Goal: Task Accomplishment & Management: Manage account settings

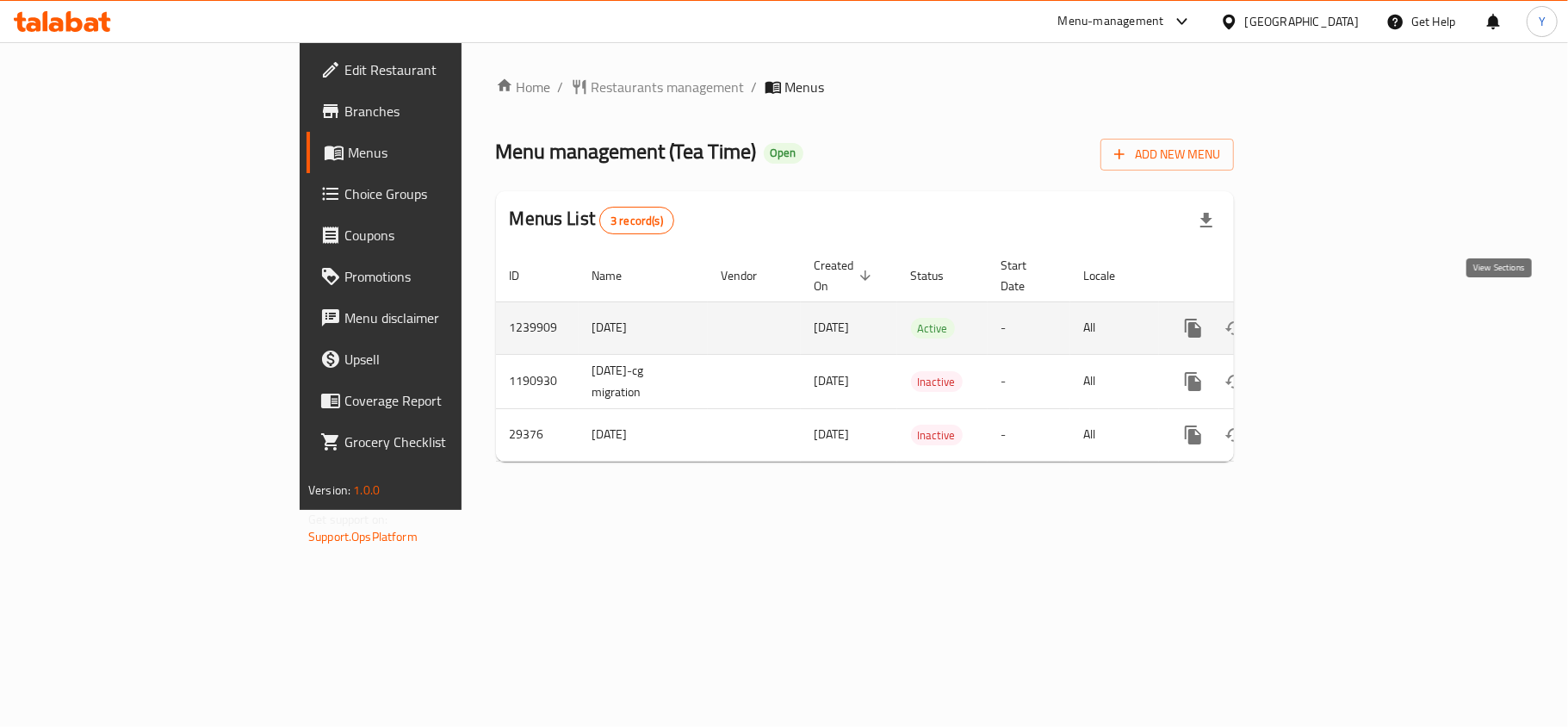
click at [1327, 318] on icon "enhanced table" at bounding box center [1318, 328] width 21 height 21
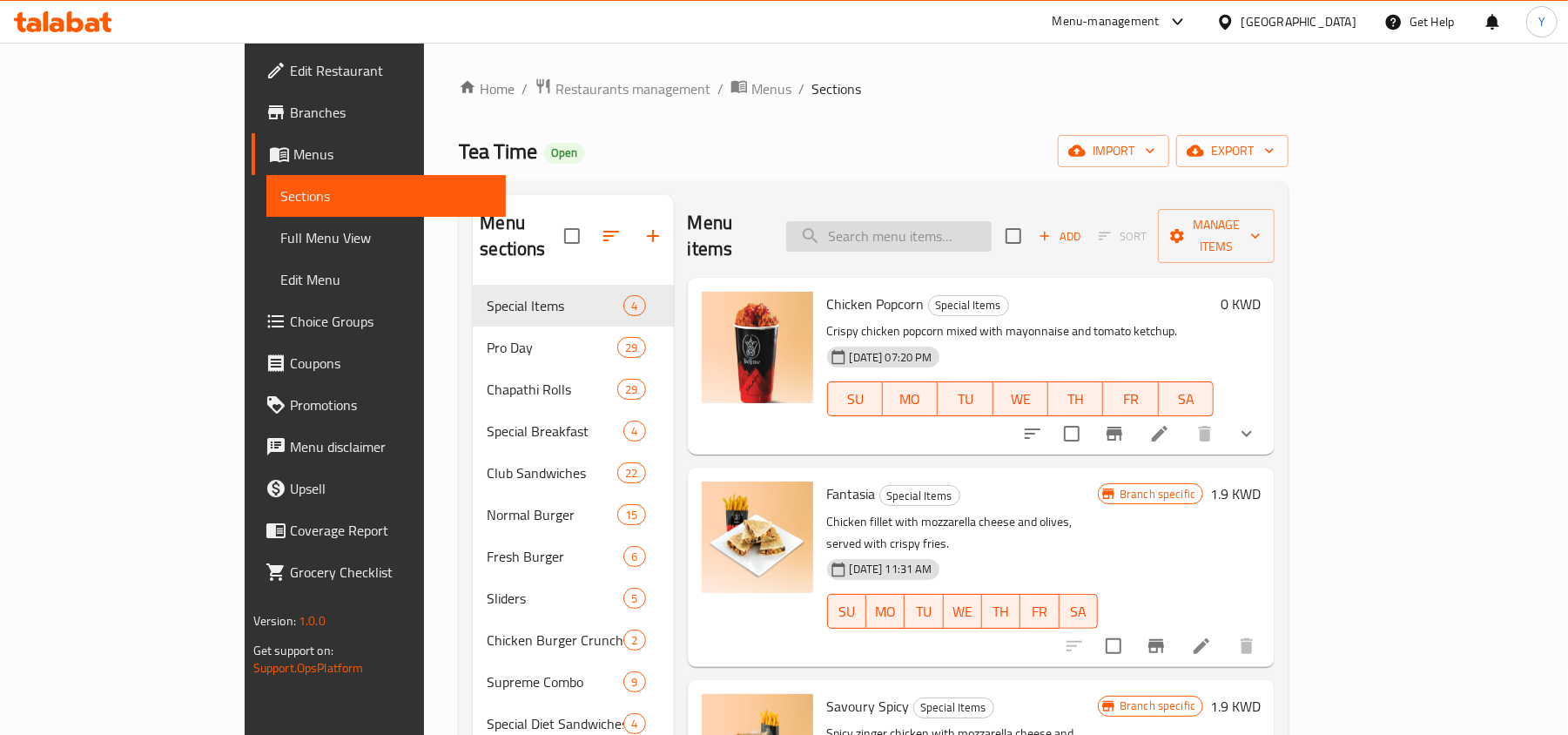
click at [992, 221] on input "search" at bounding box center [888, 236] width 206 height 31
paste input "Tea Time Sausage And Egg Muffin"
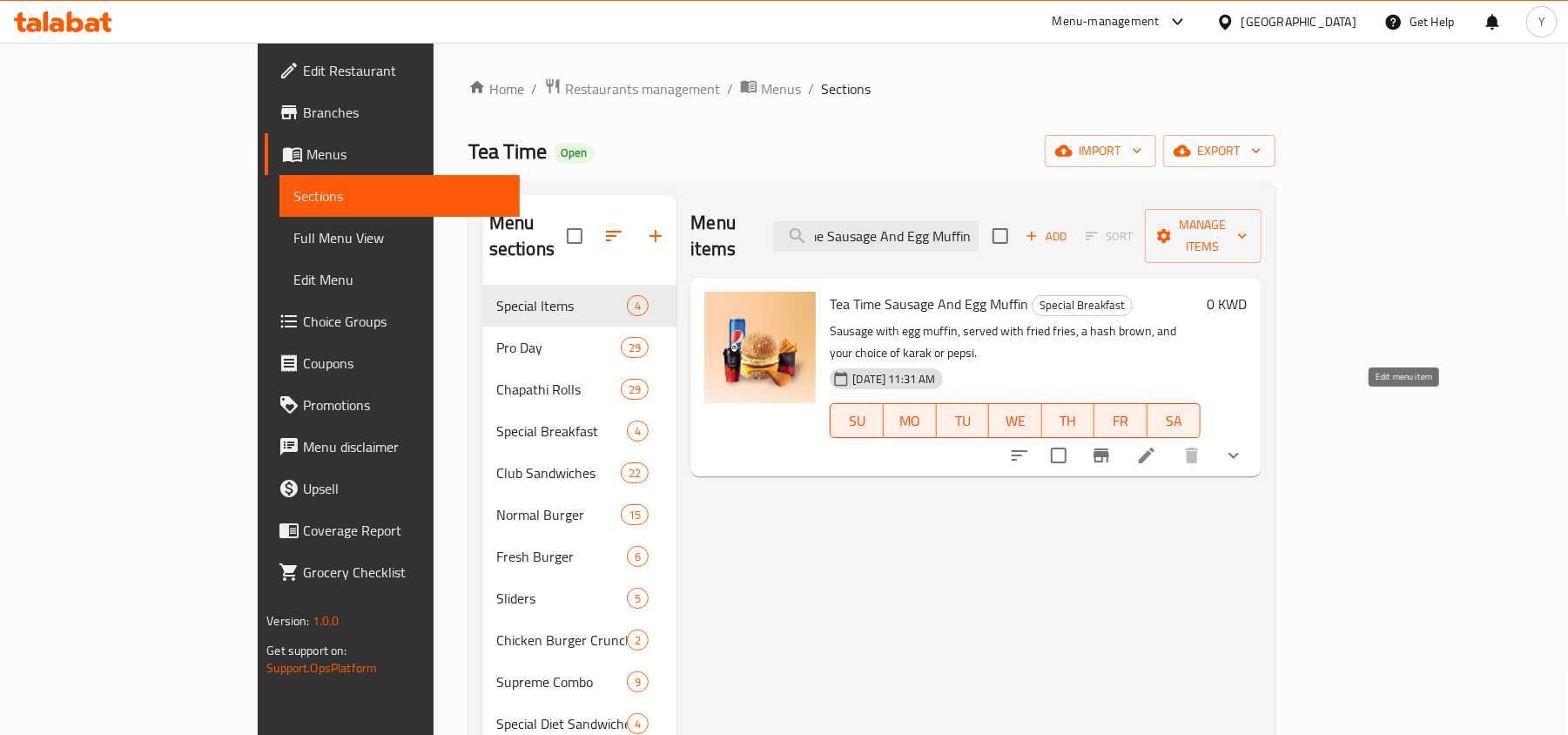
type input "Tea Time Sausage And Egg Muffin"
click at [1157, 445] on icon at bounding box center [1147, 456] width 21 height 21
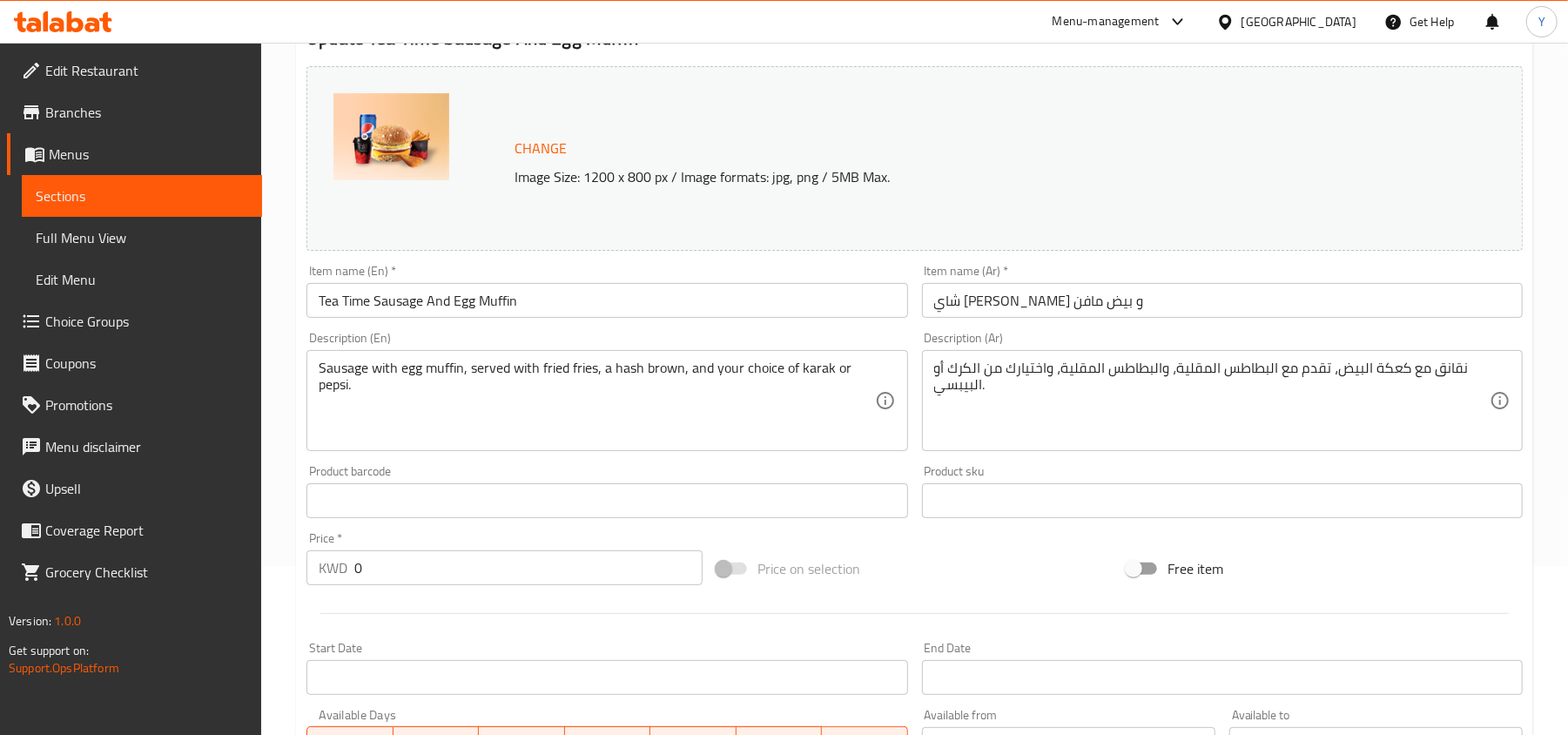
scroll to position [562, 0]
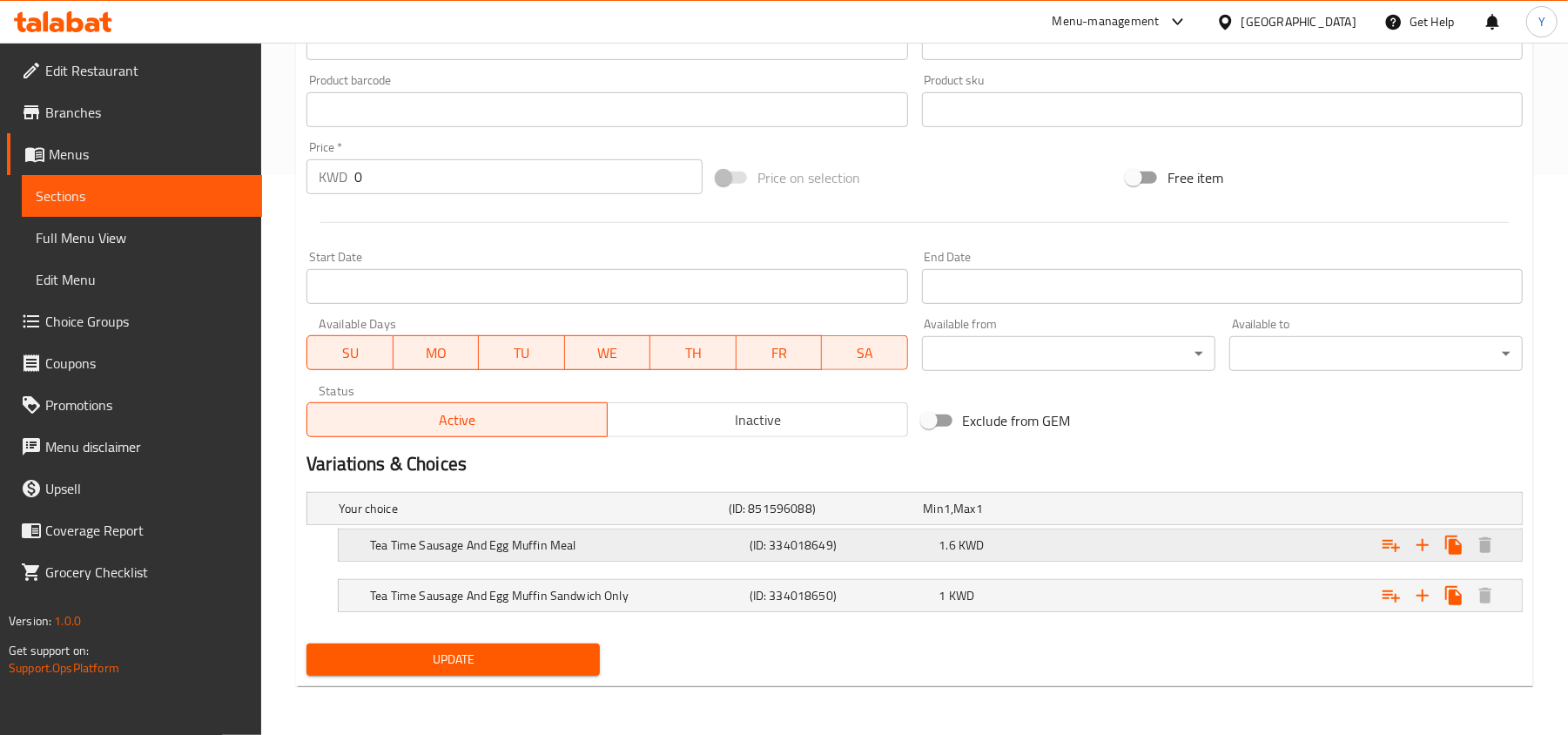
click at [928, 536] on h5 "(ID: 334018649)" at bounding box center [840, 545] width 183 height 17
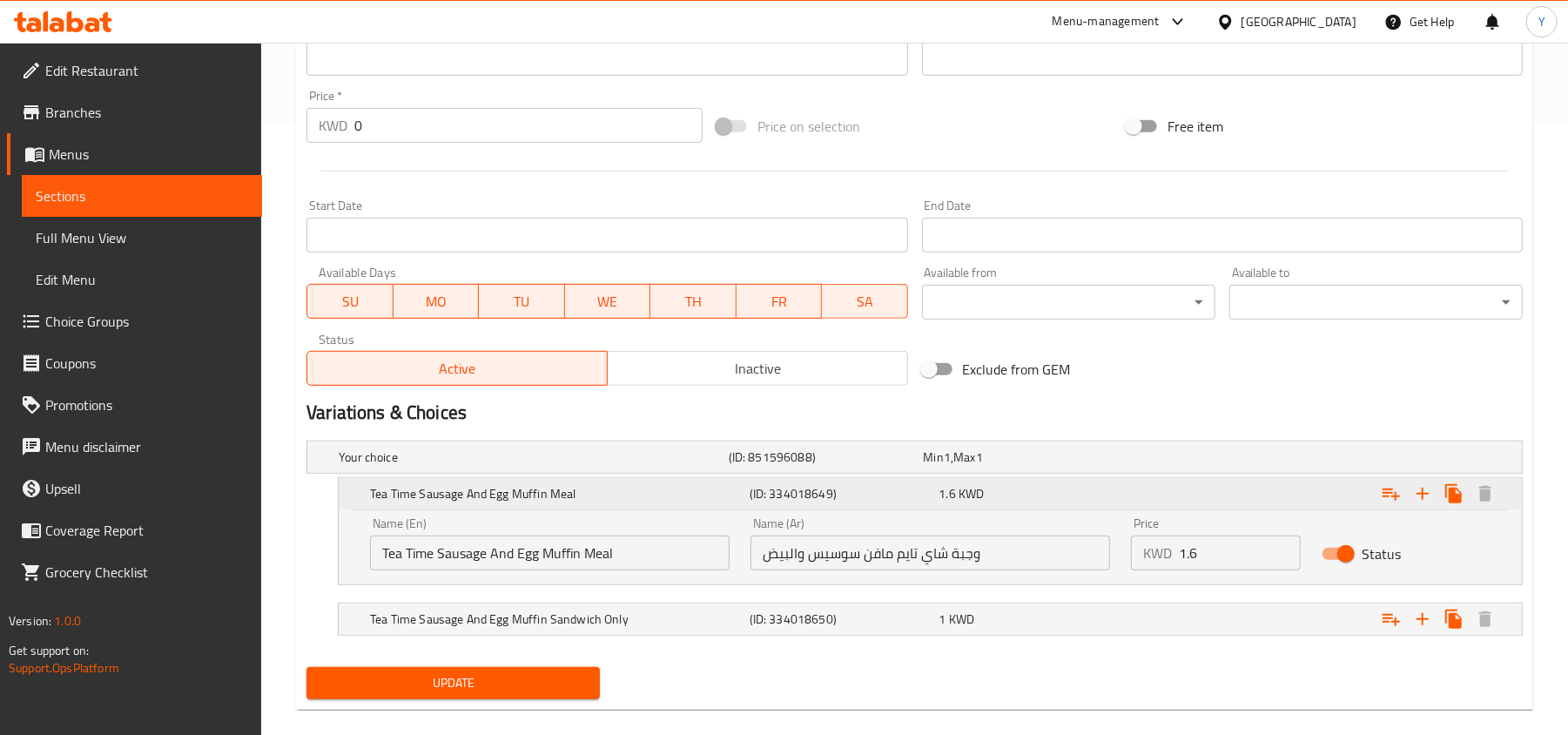
scroll to position [637, 0]
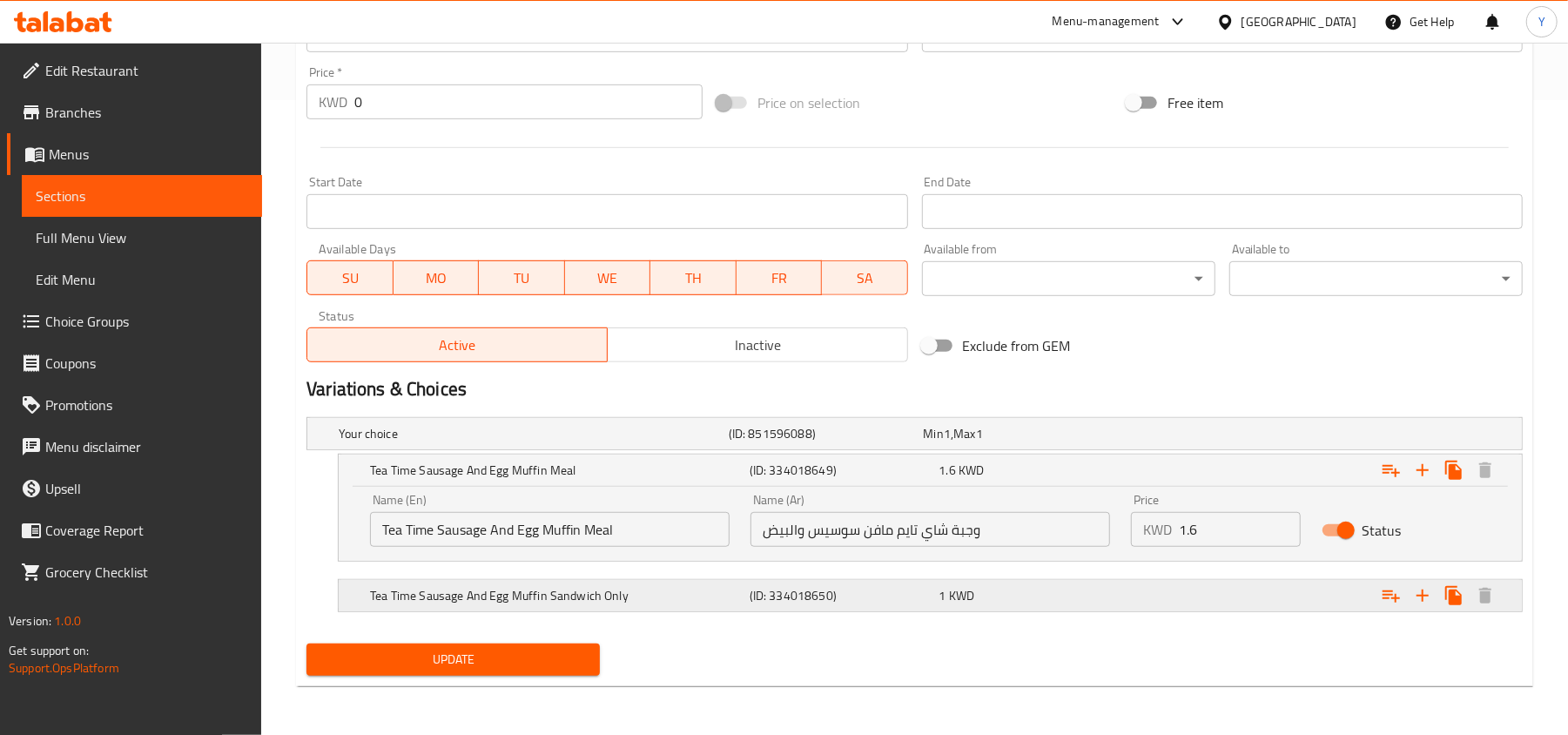
click at [937, 604] on div "1 KWD" at bounding box center [1031, 594] width 190 height 24
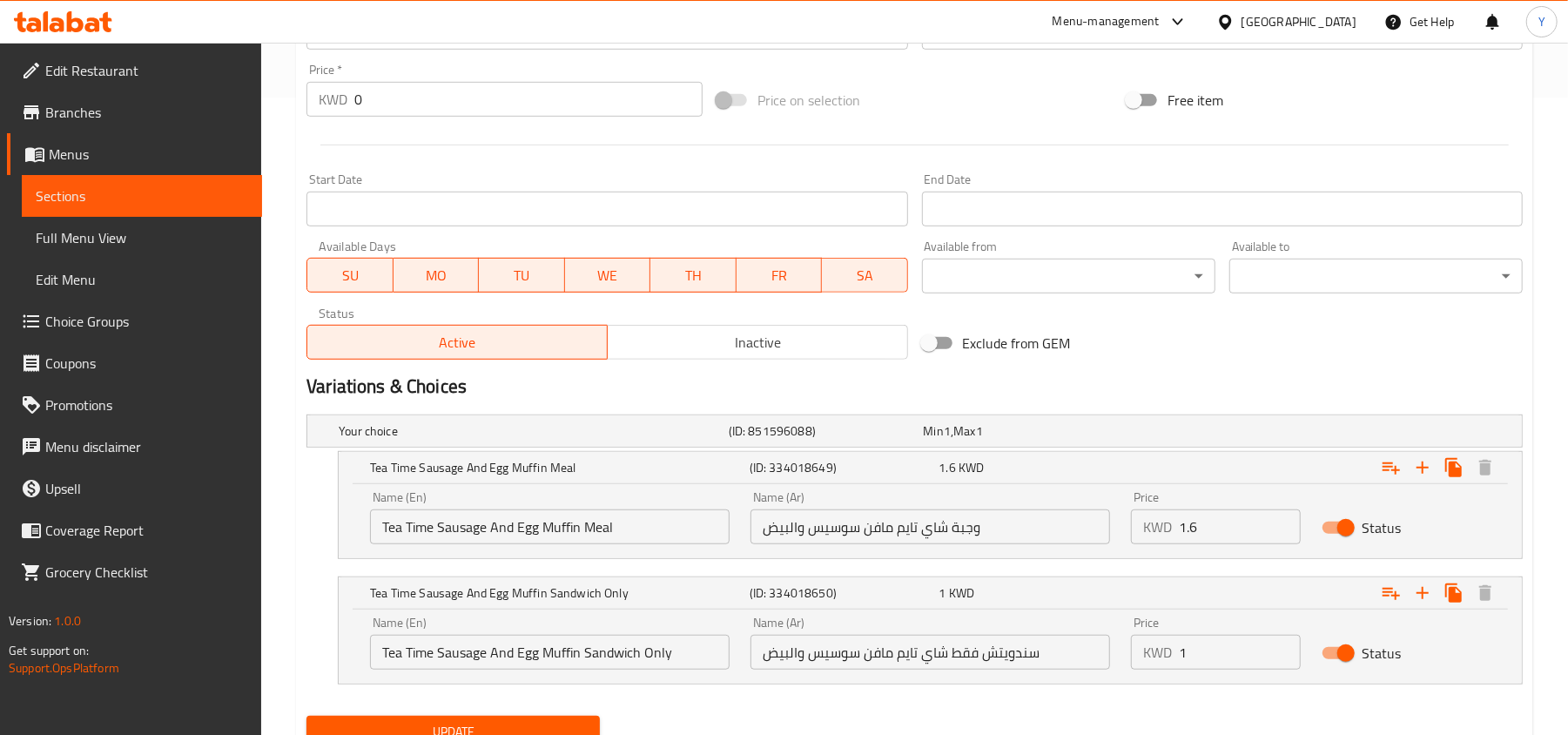
click at [841, 534] on input "وجبة شاي تايم مافن سوسيس والبيض" at bounding box center [930, 526] width 360 height 34
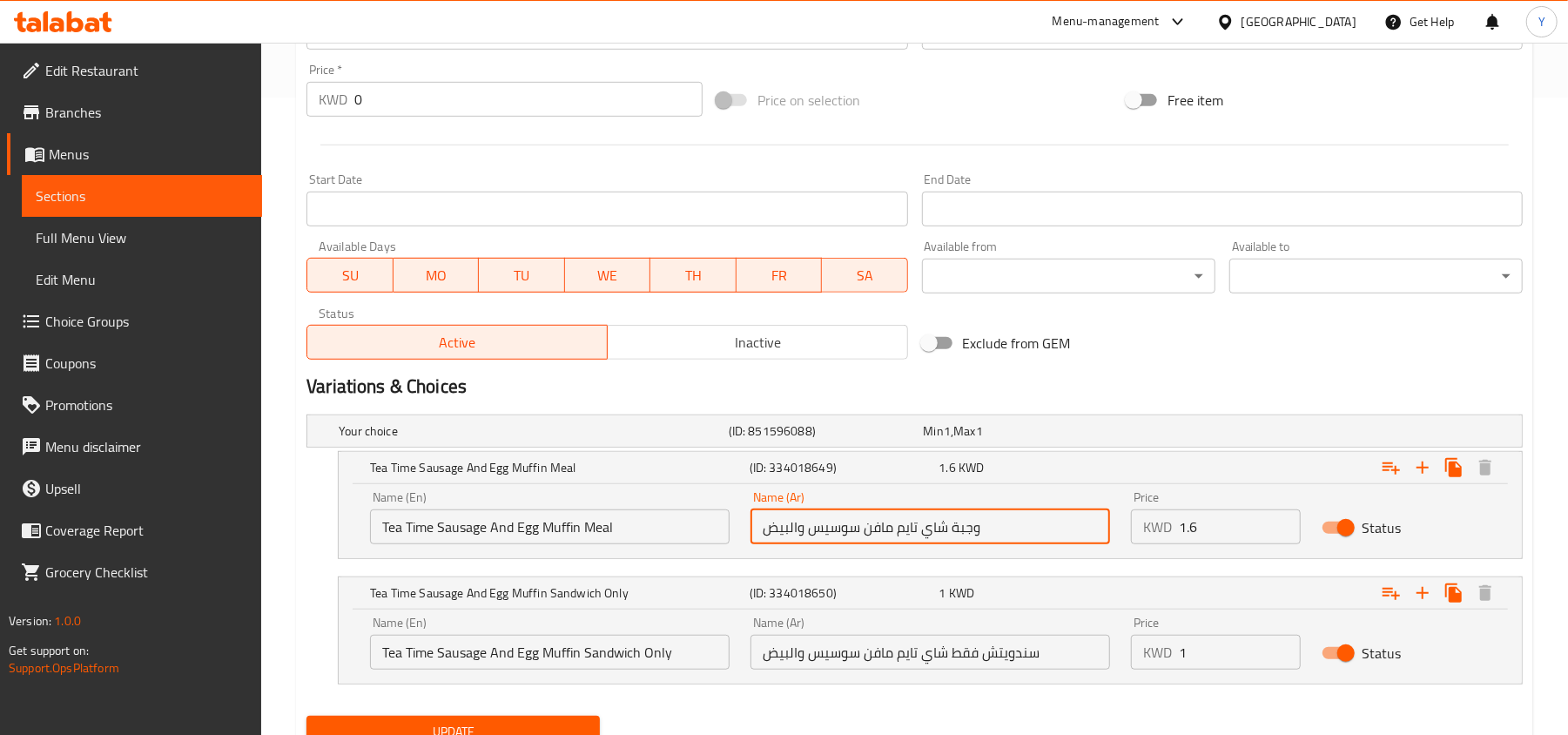
click at [841, 534] on input "وجبة شاي تايم مافن سوسيس والبيض" at bounding box center [930, 526] width 360 height 34
paste input "كعكة البيض والنقانق من تي تي"
click at [1046, 542] on input "وجبة كعكة البيض والنقانق من تي تي" at bounding box center [930, 526] width 360 height 34
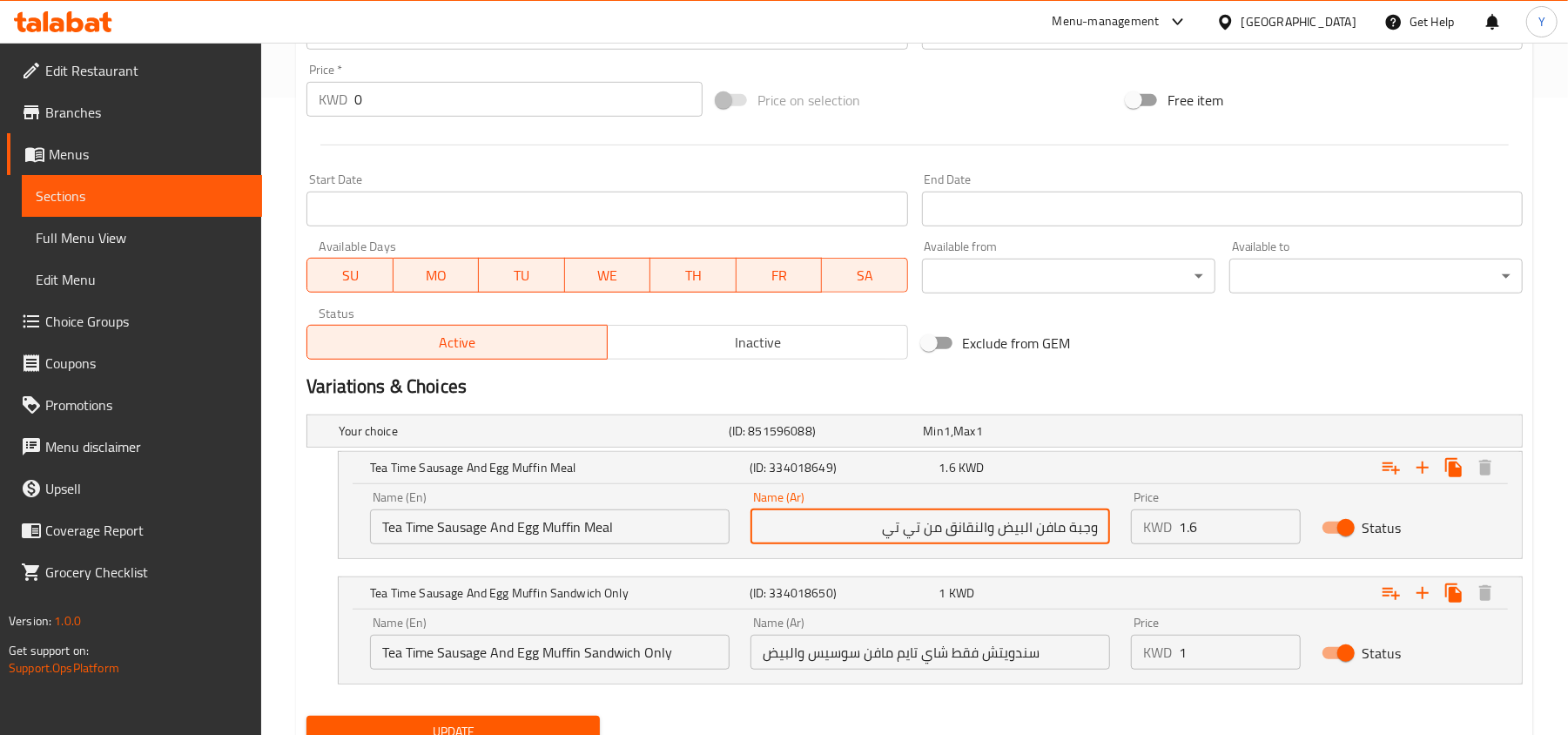
click at [882, 533] on input "وجبة مافن البيض والنقانق من تي تي" at bounding box center [930, 526] width 360 height 34
type input "وجبة مافن البيض والنقانق من تي تايم"
click at [568, 531] on input "Tea Time Sausage And Egg Muffin Meal" at bounding box center [550, 526] width 360 height 34
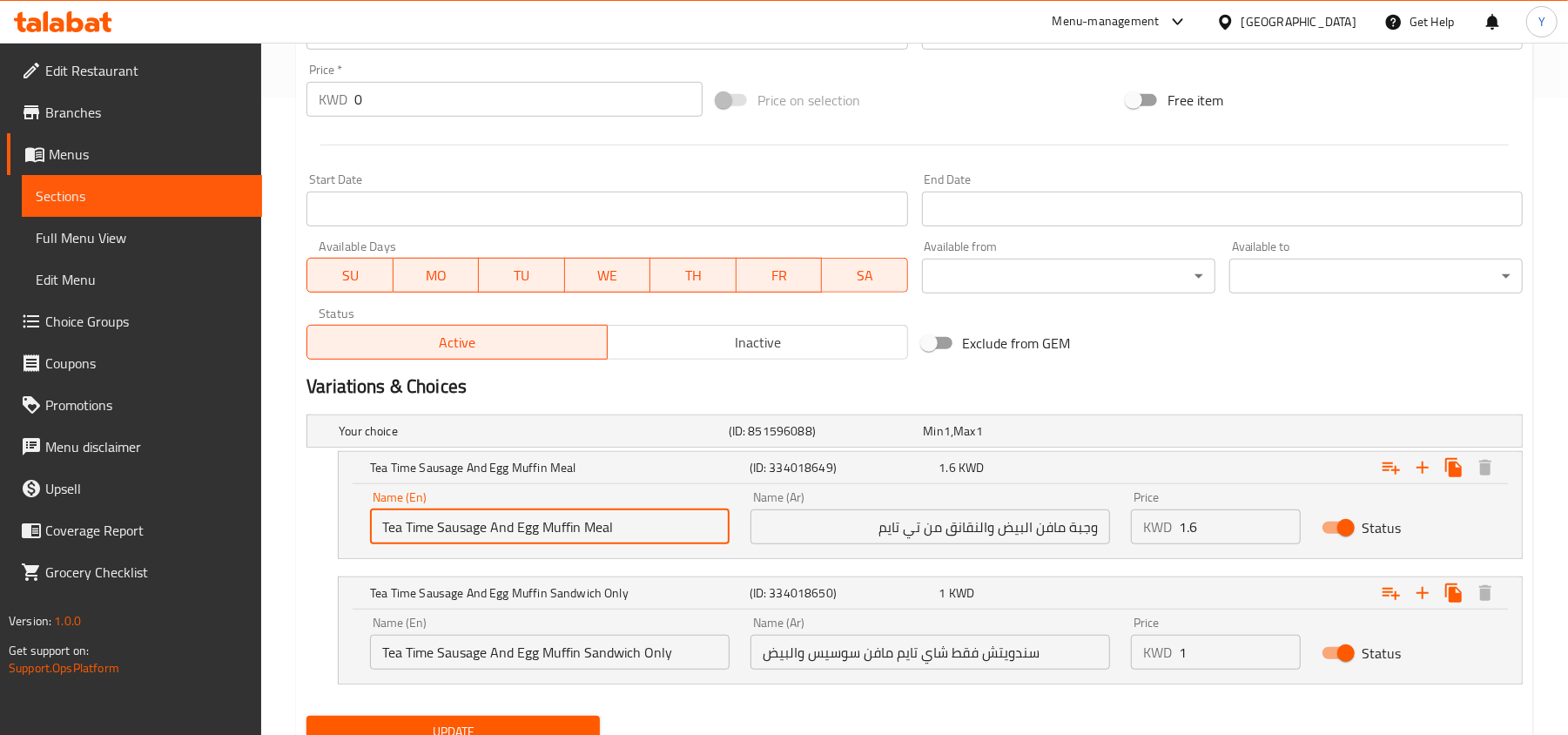
click at [568, 531] on input "Tea Time Sausage And Egg Muffin Meal" at bounding box center [550, 526] width 360 height 34
type input "Tea Time Sausage and Egg Muffin Meal"
click at [468, 530] on input "Tea Time Sausage and Egg Muffin Meal" at bounding box center [550, 526] width 360 height 34
click at [467, 537] on input "Tea Time Sausage and Egg Muffin Meal" at bounding box center [550, 526] width 360 height 34
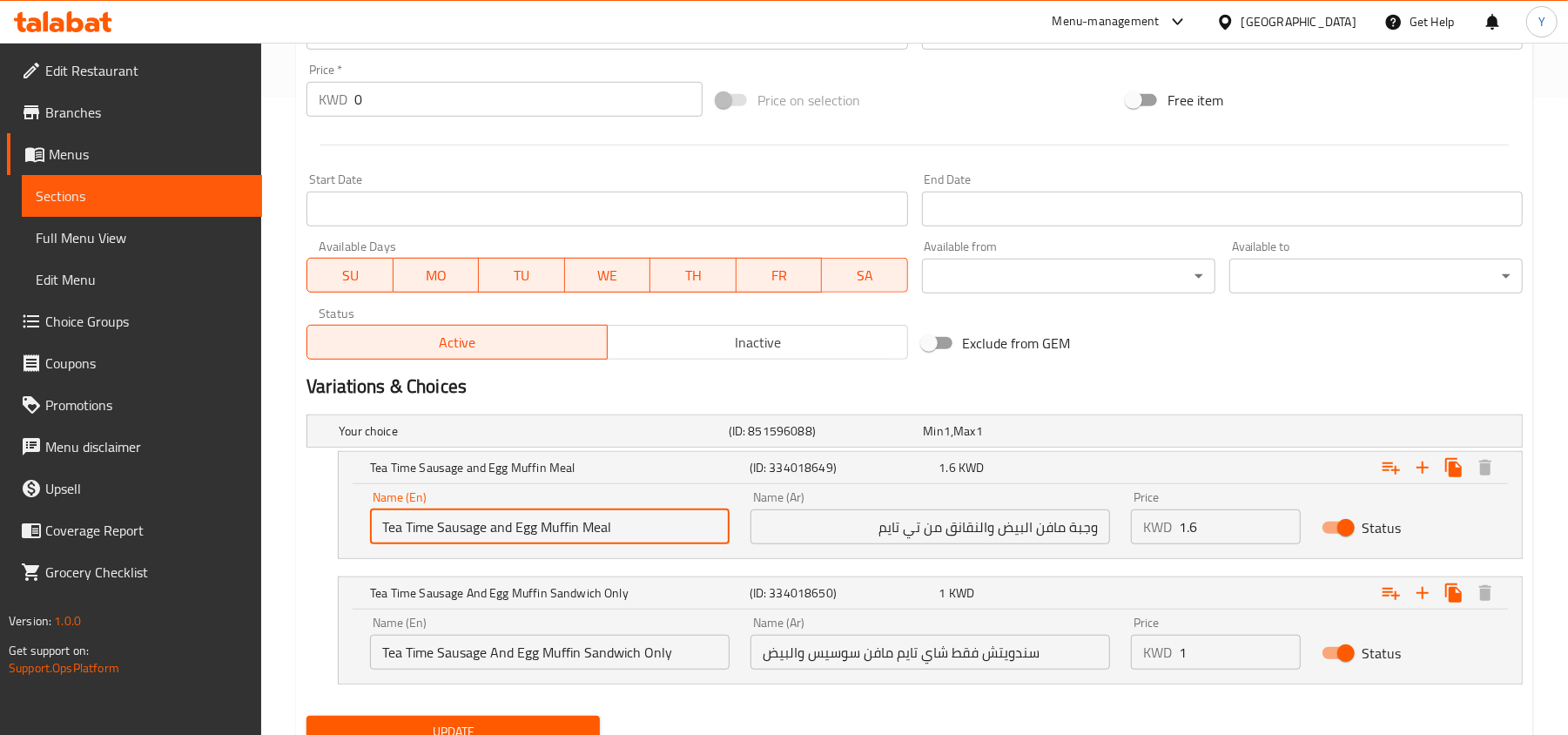
click at [482, 530] on input "Tea Time Sausage and Egg Muffin Meal" at bounding box center [550, 526] width 360 height 34
click at [969, 533] on input "وجبة مافن البيض والنقانق من تي تايم" at bounding box center [930, 526] width 360 height 34
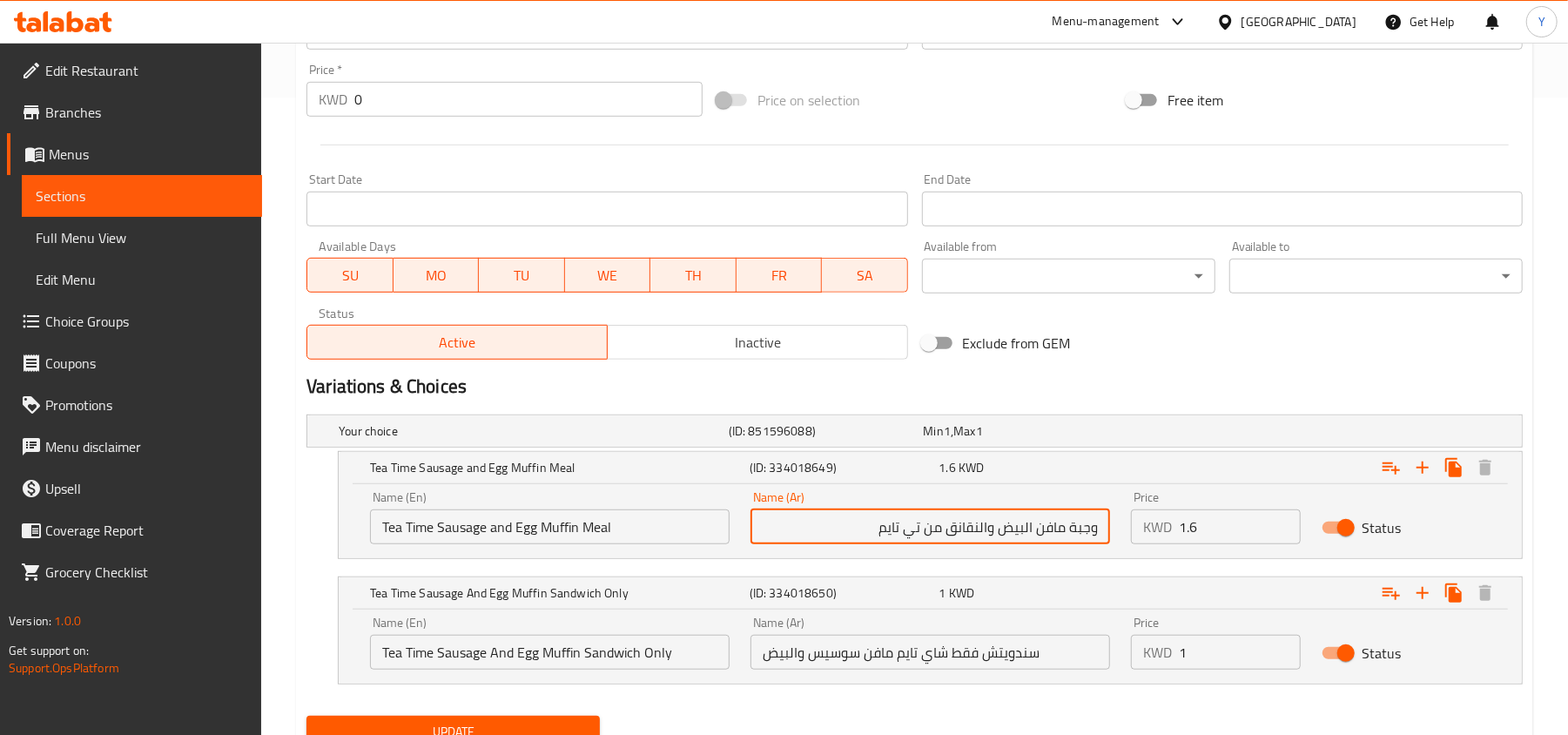
click at [969, 533] on input "وجبة مافن البيض والنقانق من تي تايم" at bounding box center [930, 526] width 360 height 34
paste input "بالسجق"
click at [990, 529] on input "وجبة مافن البيض بالسجق من تي تايم" at bounding box center [930, 526] width 360 height 34
click at [975, 527] on input "وجبة مافن البيض والسجق من تي تايم" at bounding box center [930, 526] width 360 height 34
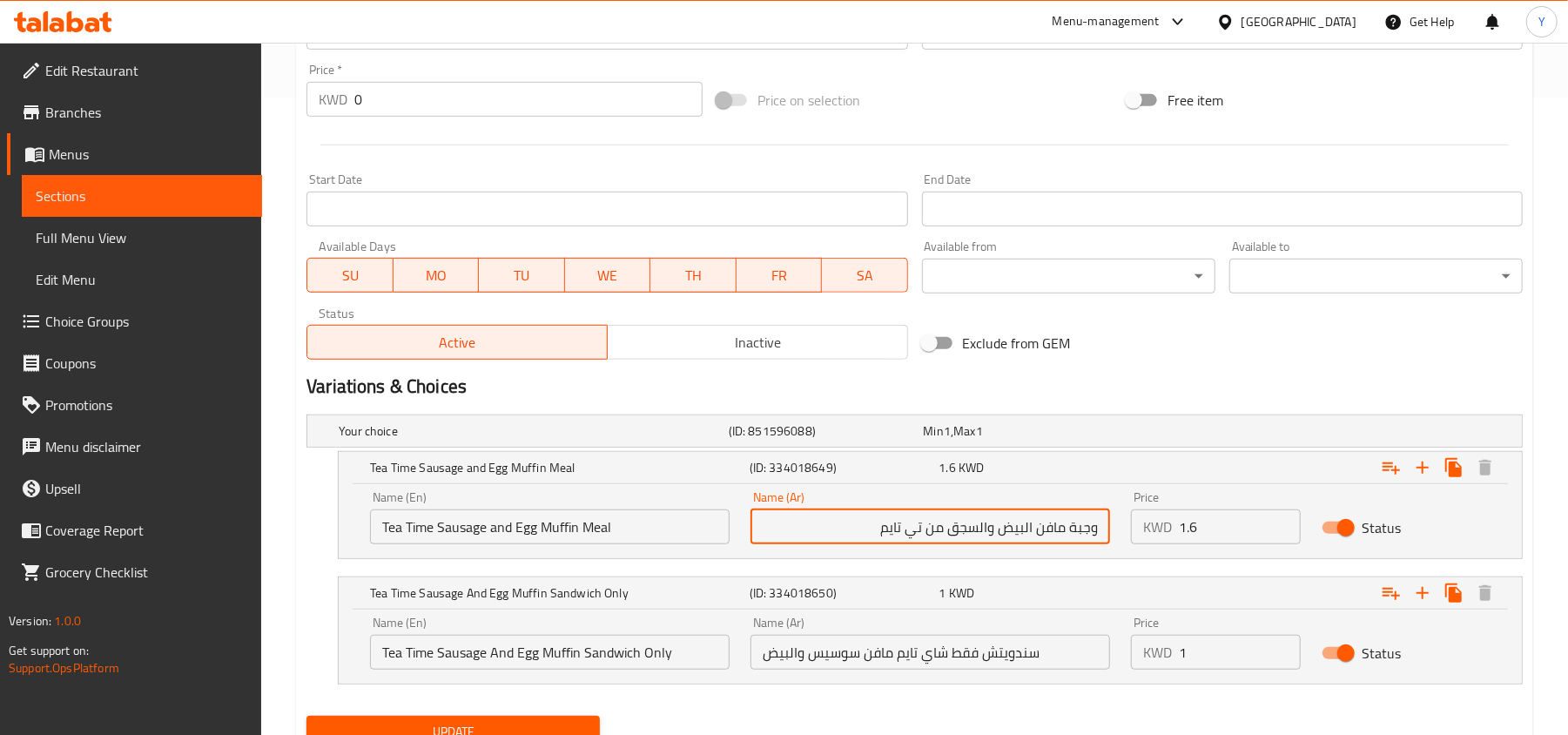
click at [975, 527] on input "وجبة مافن البيض والسجق من تي تايم" at bounding box center [930, 526] width 360 height 34
type input "وجبة مافن البيض والسجق من تي تايم"
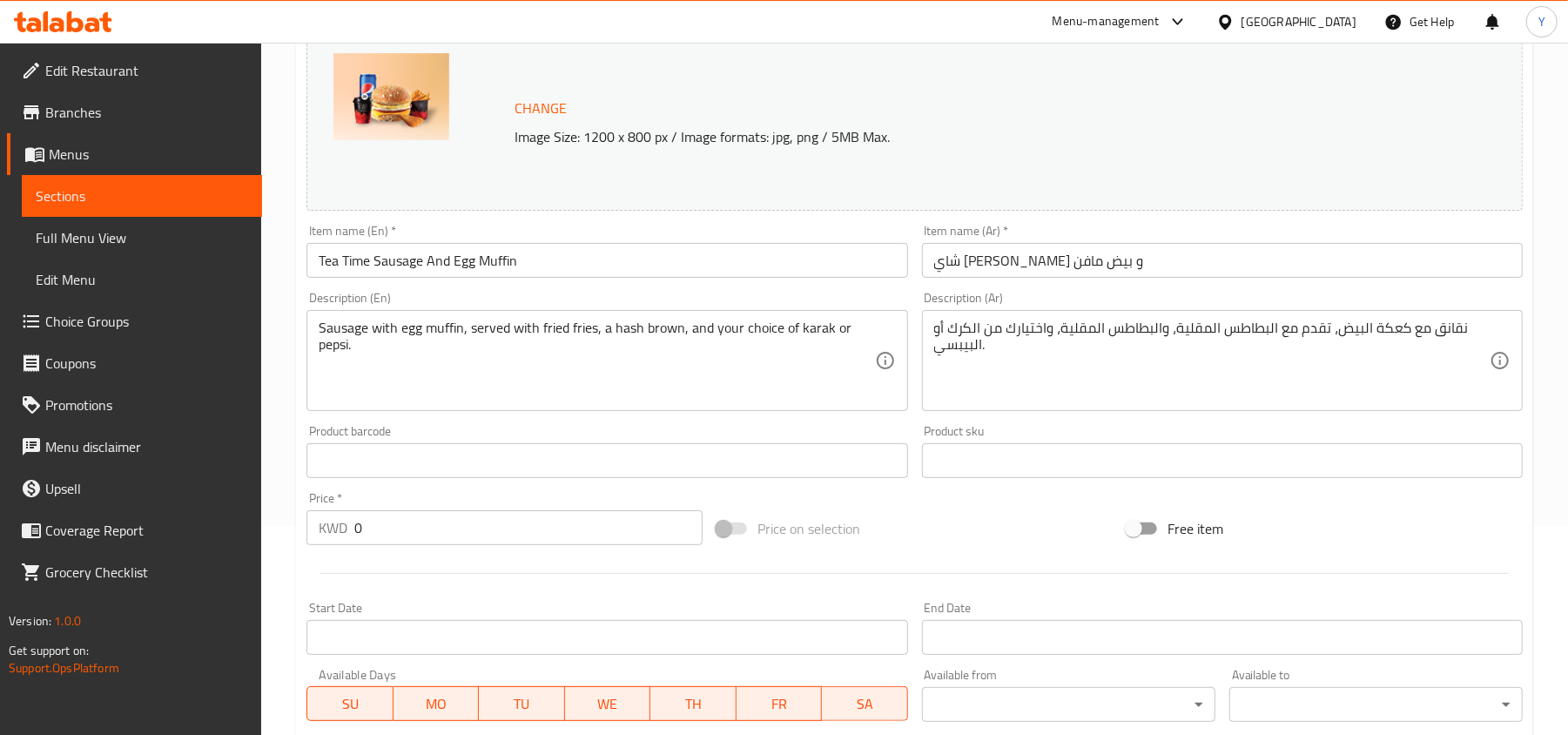
scroll to position [56, 0]
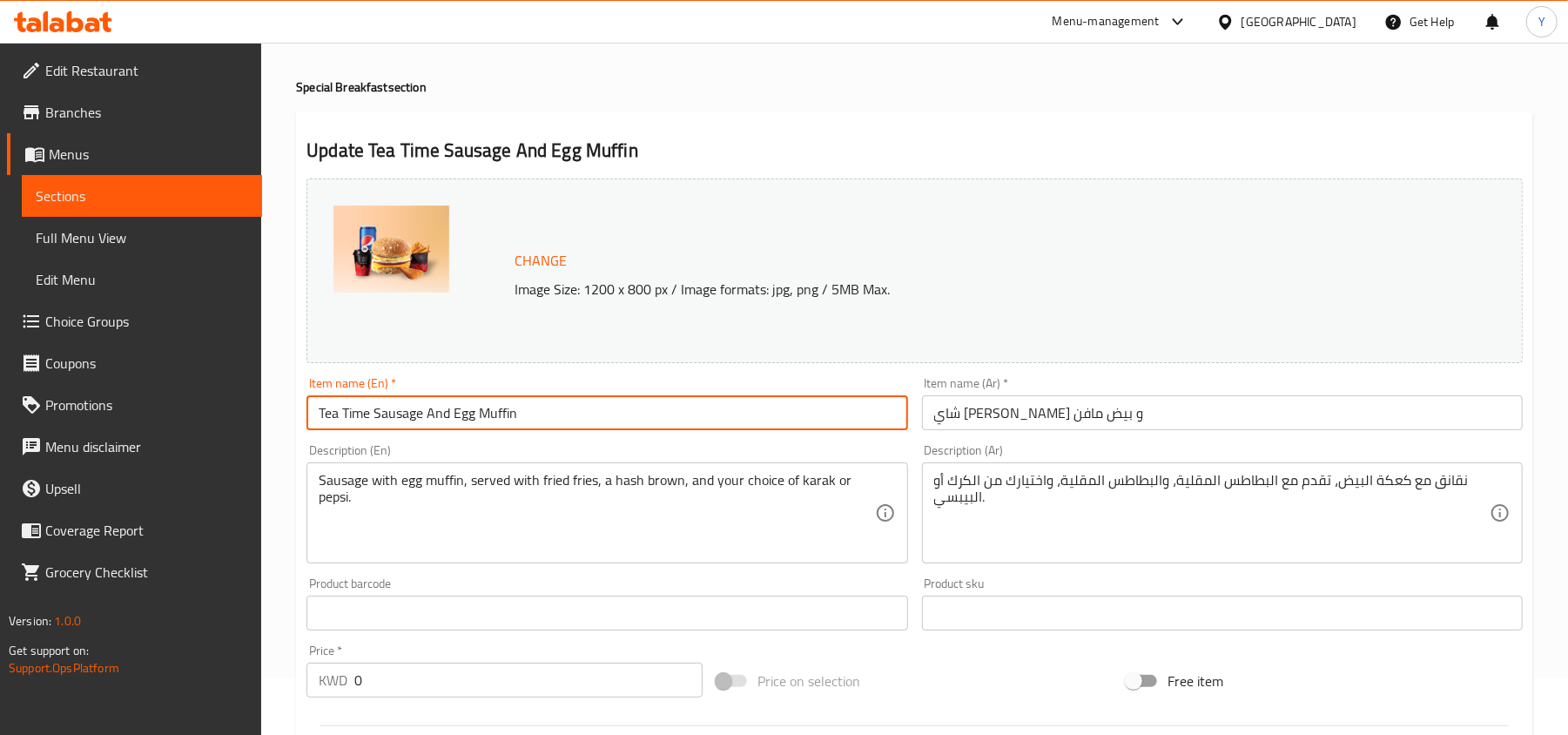
click at [468, 412] on input "Tea Time Sausage And Egg Muffin" at bounding box center [607, 412] width 601 height 34
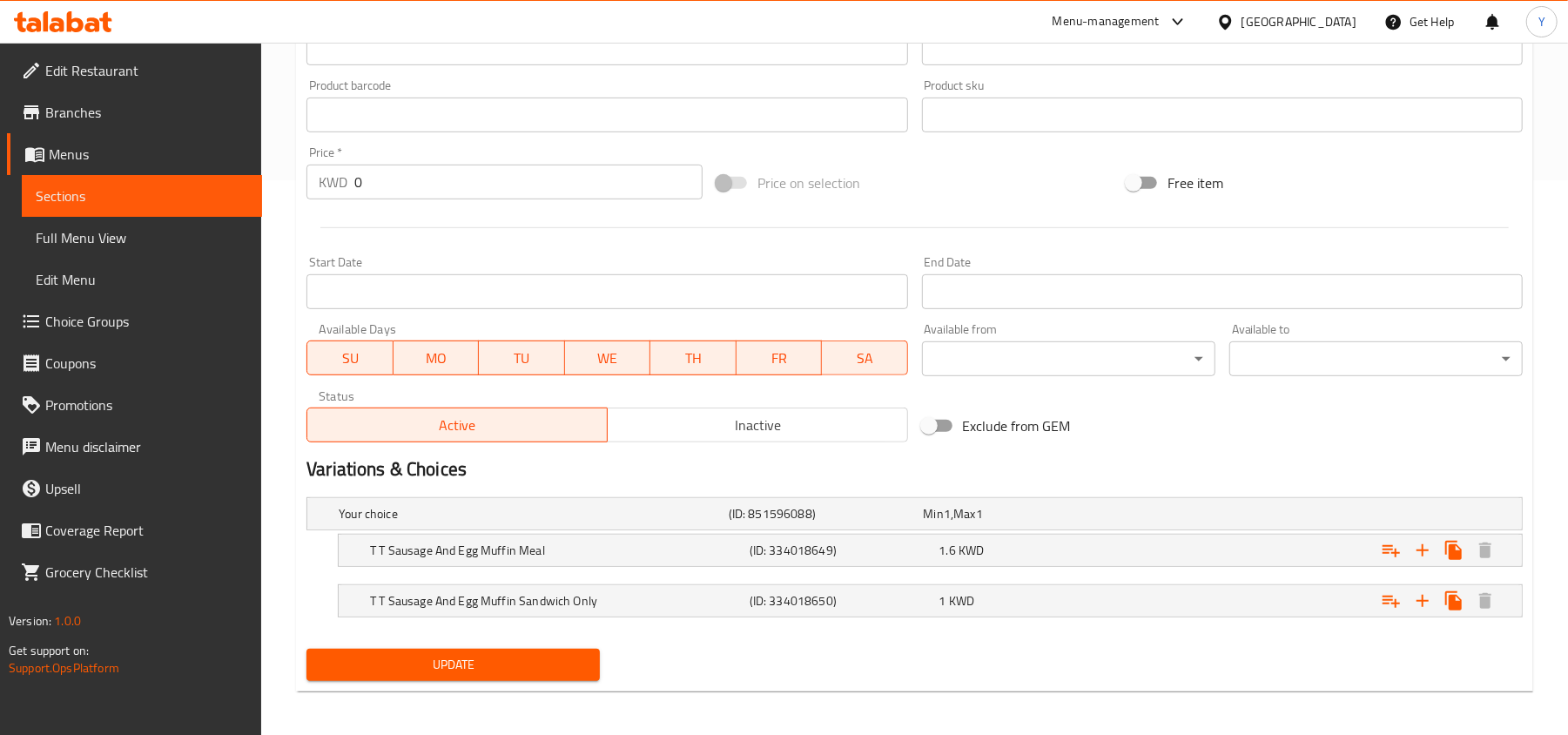
scroll to position [562, 0]
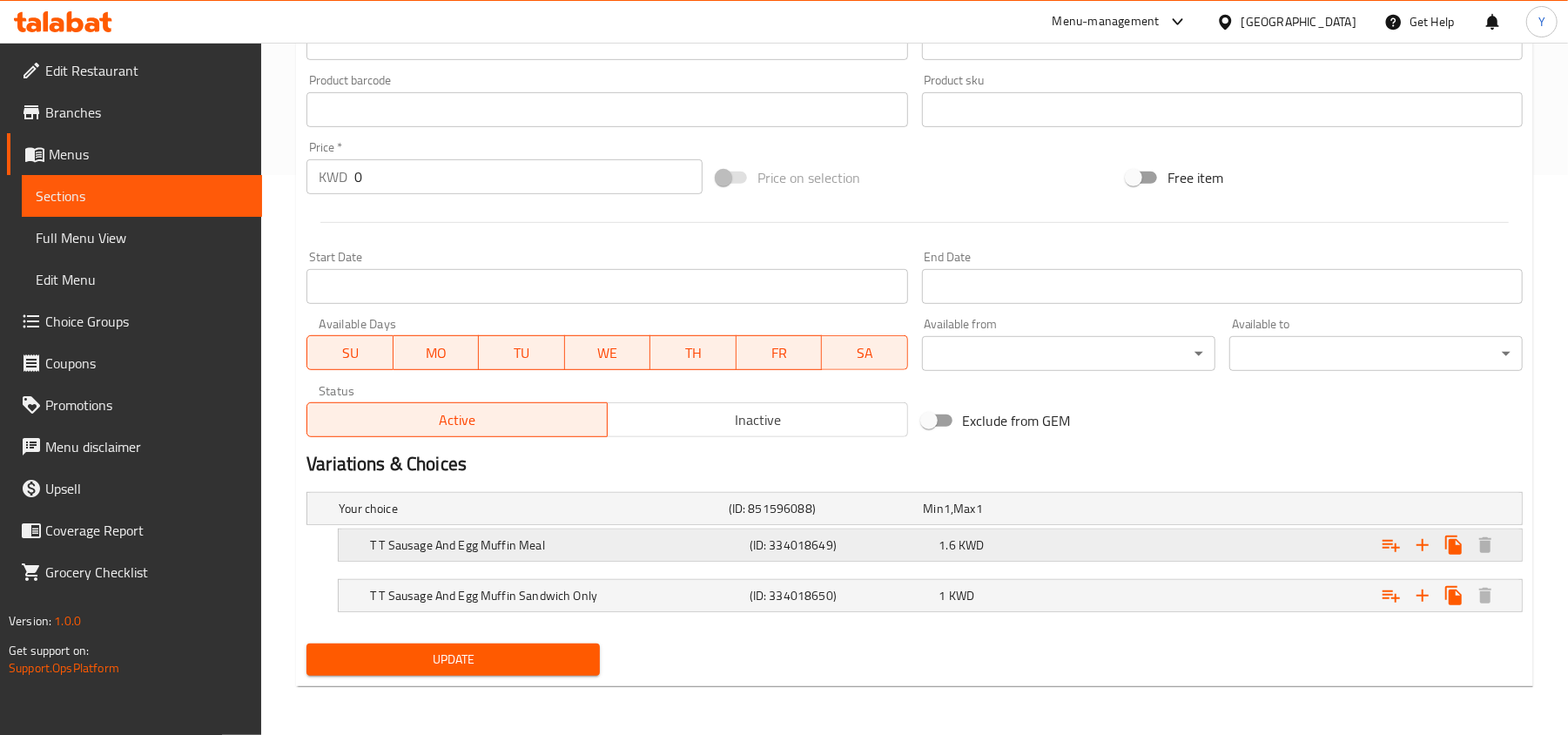
click at [984, 526] on div "T T Sausage And Egg Muffin Meal (ID: 334018649) 1.6 KWD" at bounding box center [935, 545] width 1138 height 38
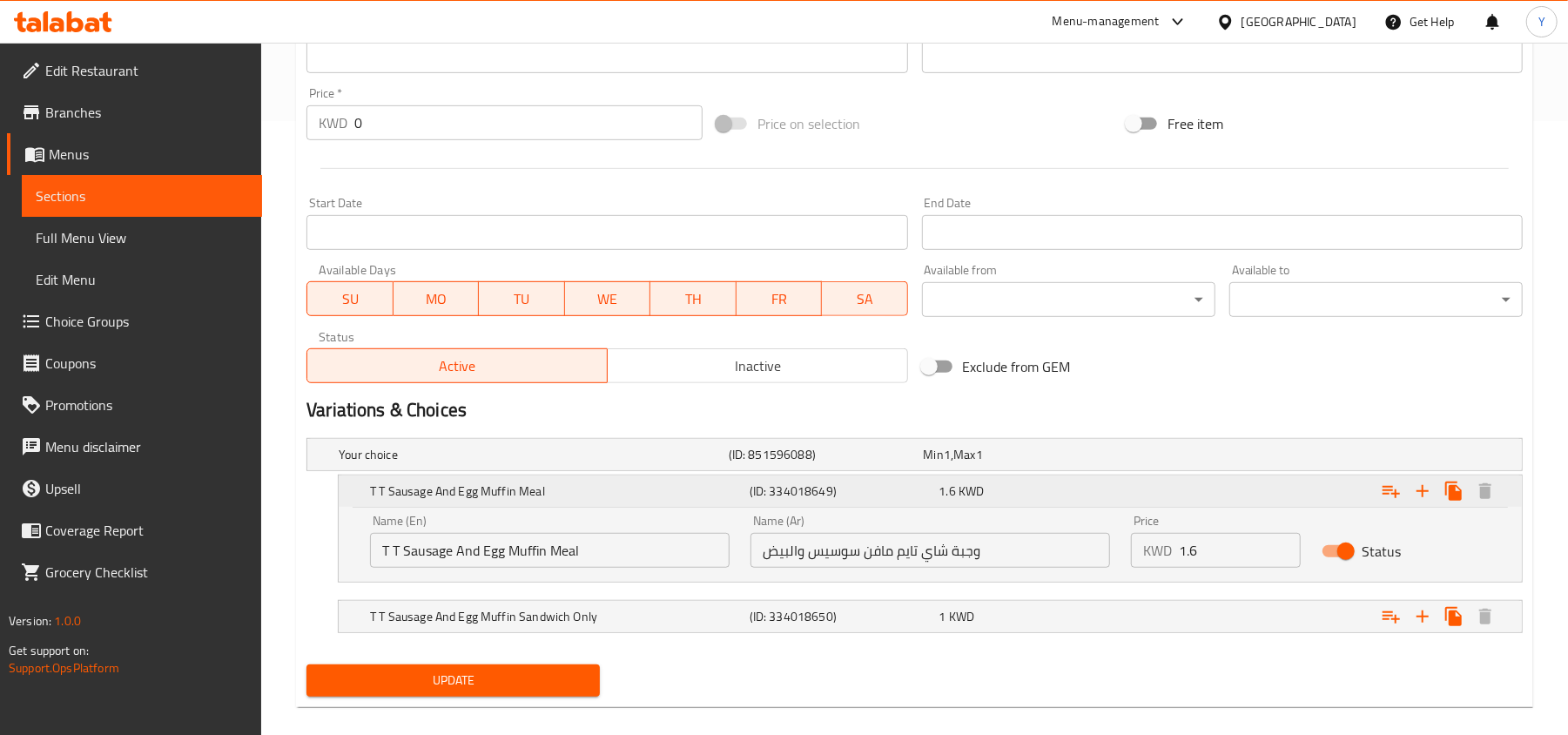
scroll to position [637, 0]
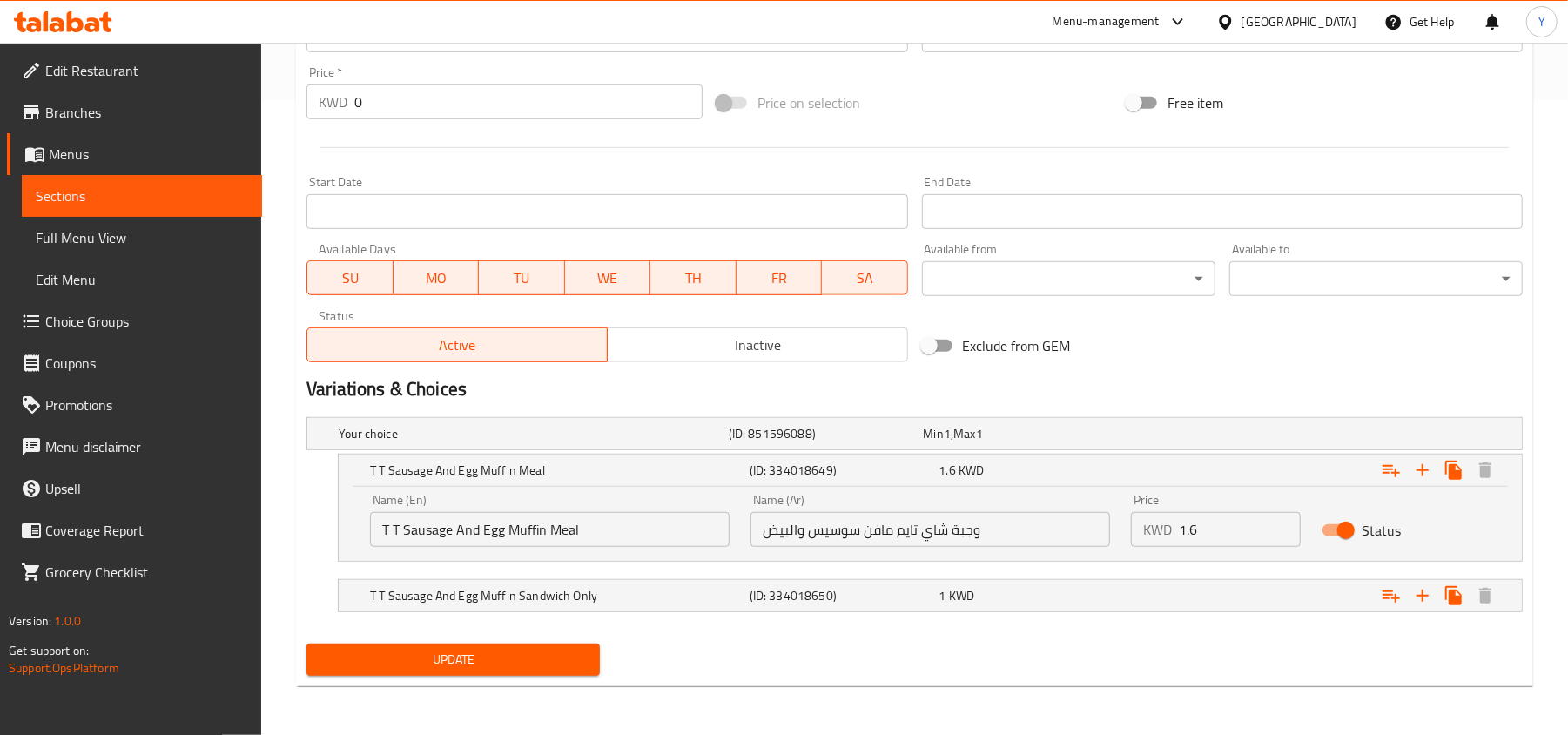
click at [982, 533] on input "وجبة شاي تايم مافن سوسيس والبيض" at bounding box center [930, 529] width 360 height 34
paste input "كعكة البيض والنقانق من تي تي"
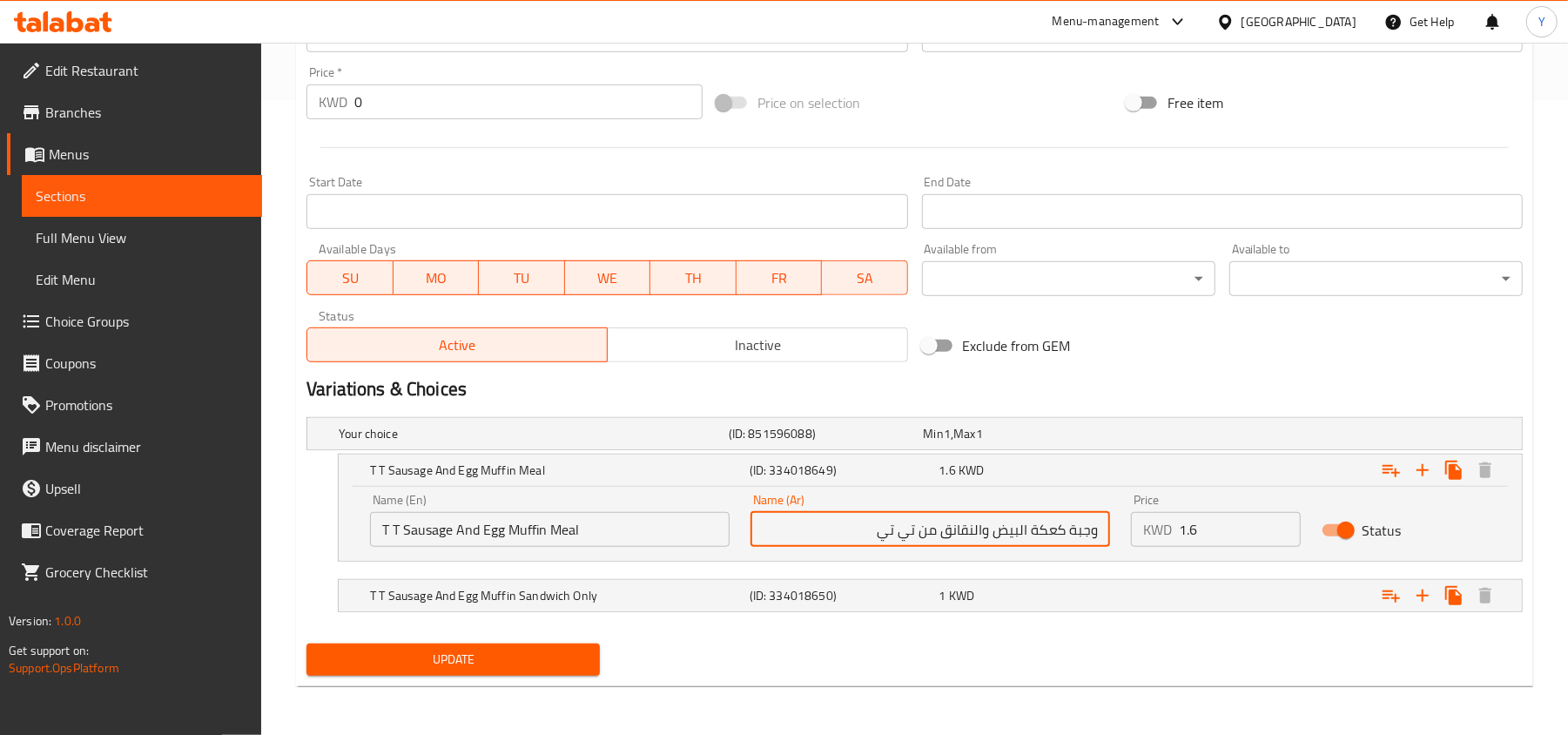
click at [1056, 541] on input "وجبة كعكة البيض والنقانق من تي تي" at bounding box center [930, 529] width 360 height 34
click at [1055, 537] on input "وجبة كعكة البيض والنقانق من تي تي" at bounding box center [930, 529] width 360 height 34
click at [909, 534] on input "وجبة كعكة البيض والنقانق من تي تي" at bounding box center [930, 529] width 360 height 34
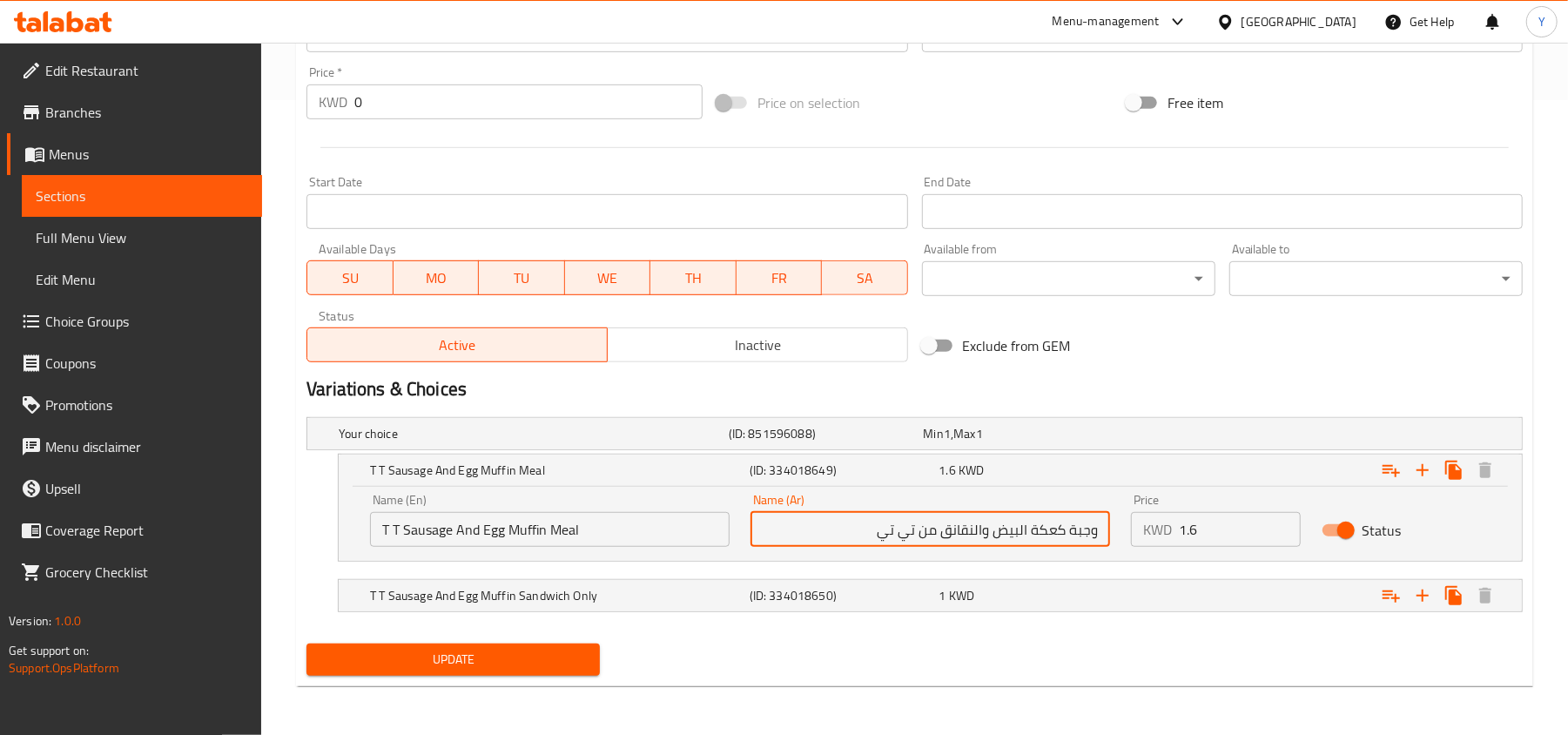
paste input "افن البيض والسجق من تي تايم"
type input "وجبة مافن البيض والسجق من تي تايم"
click at [904, 601] on h5 "(ID: 334018650)" at bounding box center [840, 595] width 183 height 17
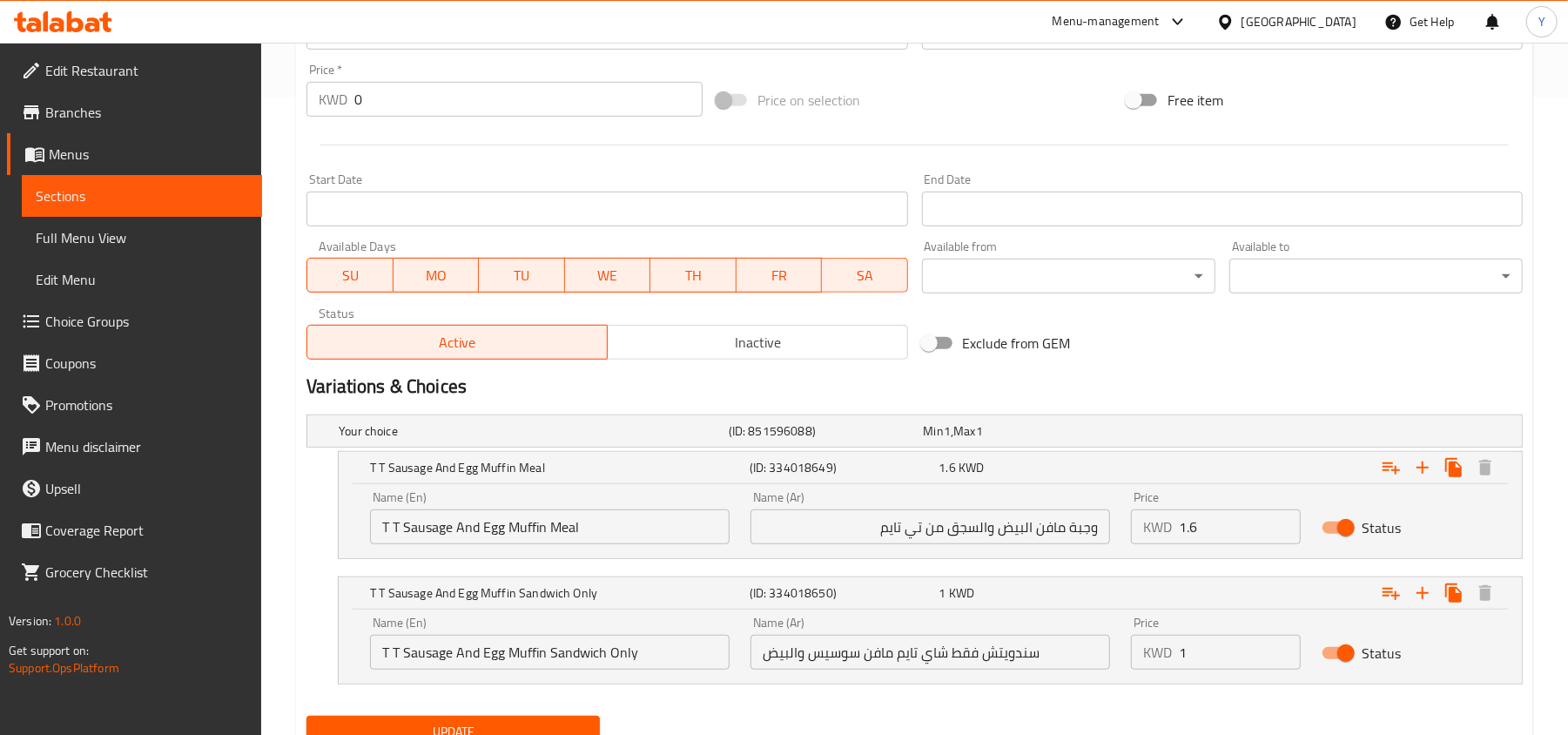
click at [850, 656] on input "سندويتش فقط شاي تايم مافن سوسيس والبيض" at bounding box center [930, 652] width 360 height 34
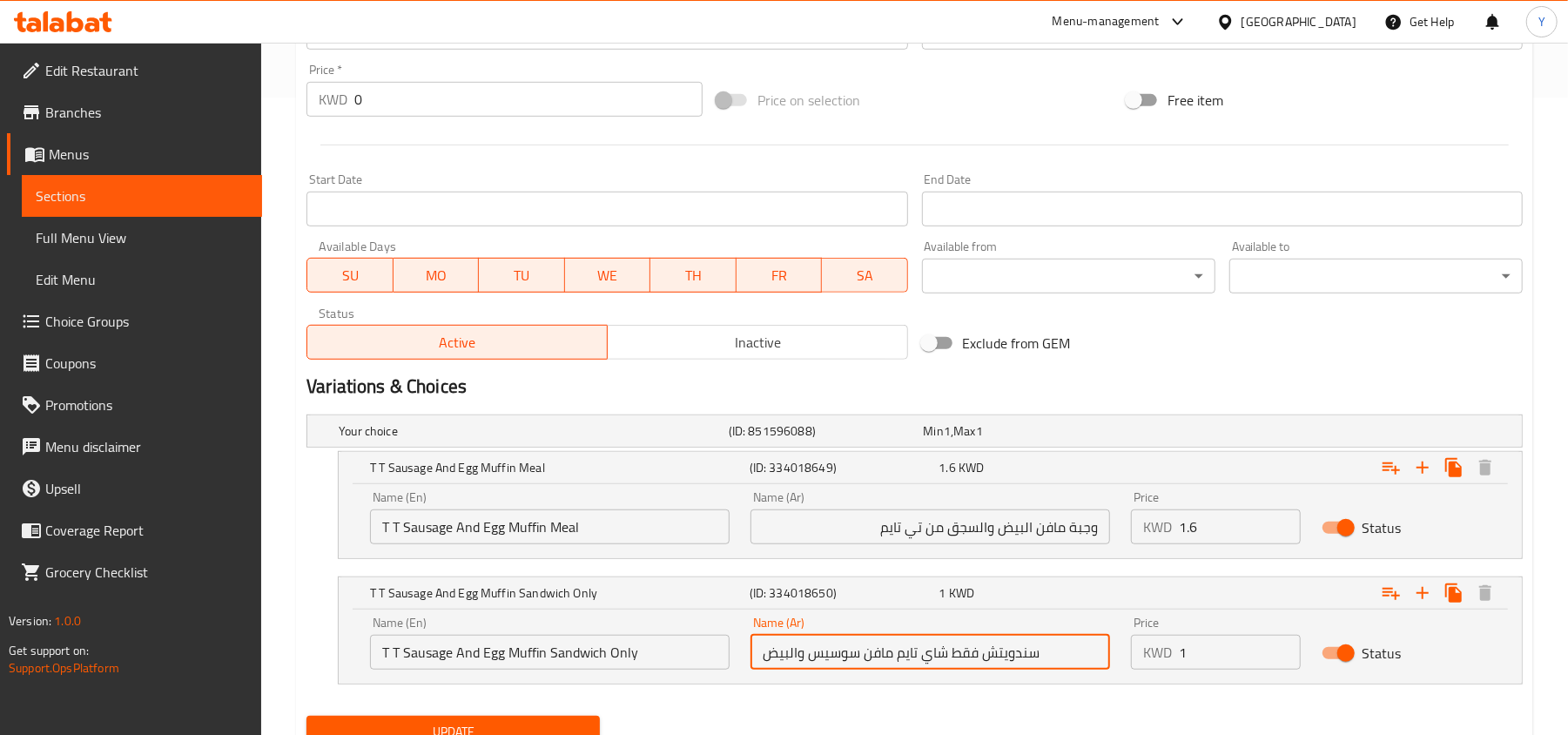
click at [850, 656] on input "سندويتش فقط شاي تايم مافن سوسيس والبيض" at bounding box center [930, 652] width 360 height 34
paste input "اندويتش مافن البيض والنقانق فقط"
click at [813, 658] on input "ساندويتش مافن البيض والنقانق فقط" at bounding box center [930, 652] width 360 height 34
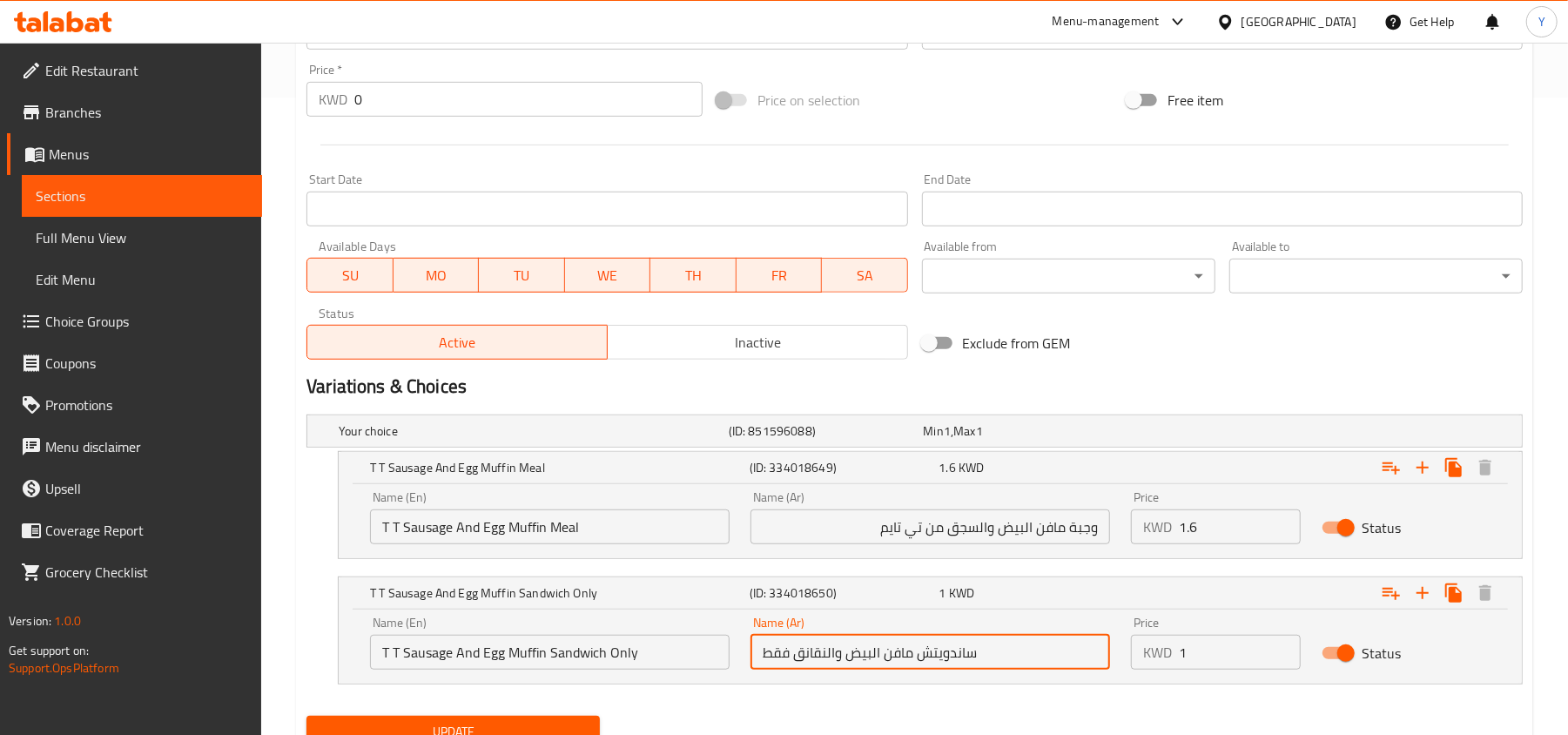
click at [978, 527] on input "وجبة مافن البيض والسجق من تي تايم" at bounding box center [930, 526] width 360 height 34
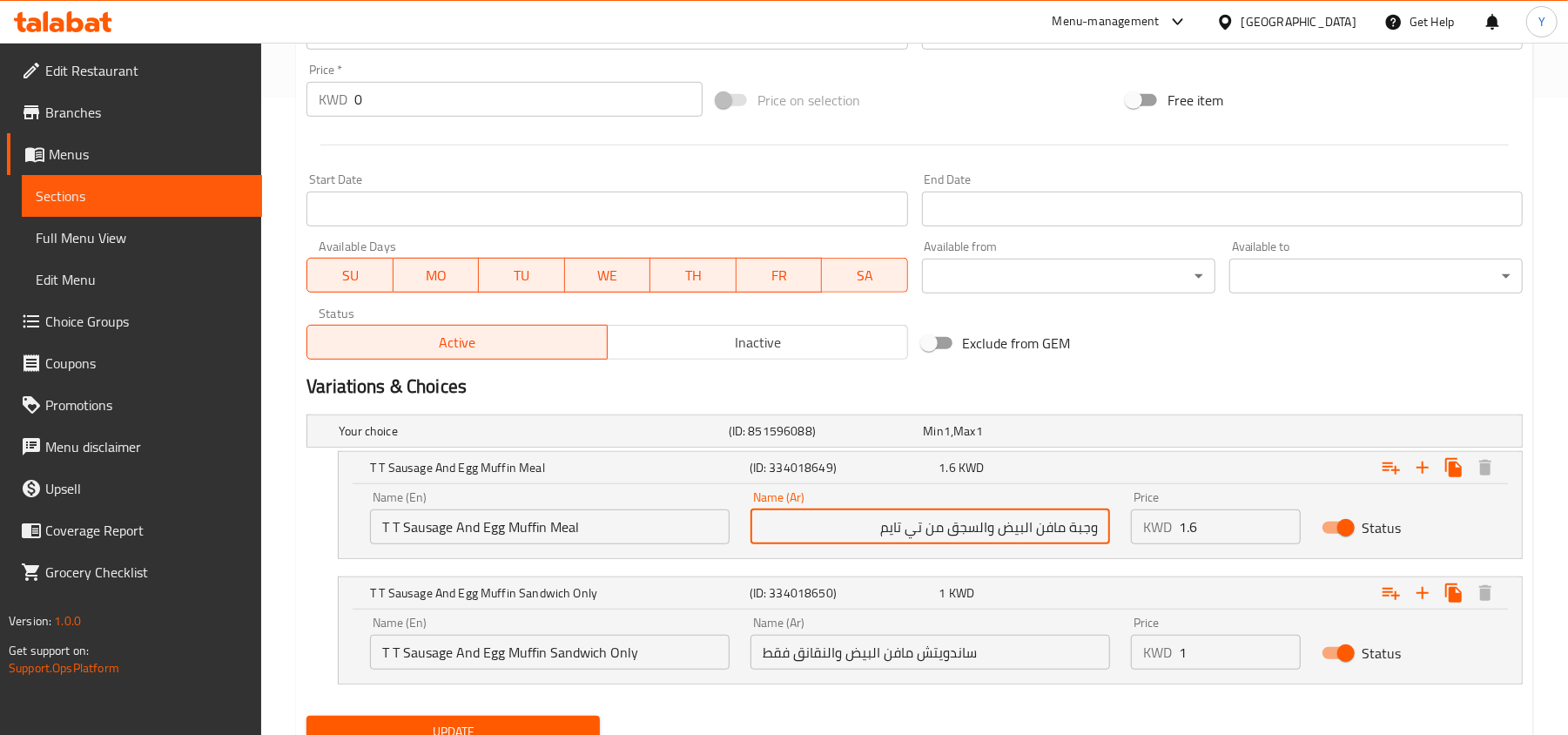
click at [978, 527] on input "وجبة مافن البيض والسجق من تي تايم" at bounding box center [930, 526] width 360 height 34
click at [802, 653] on input "ساندويتش مافن البيض والنقانق فقط" at bounding box center [930, 652] width 360 height 34
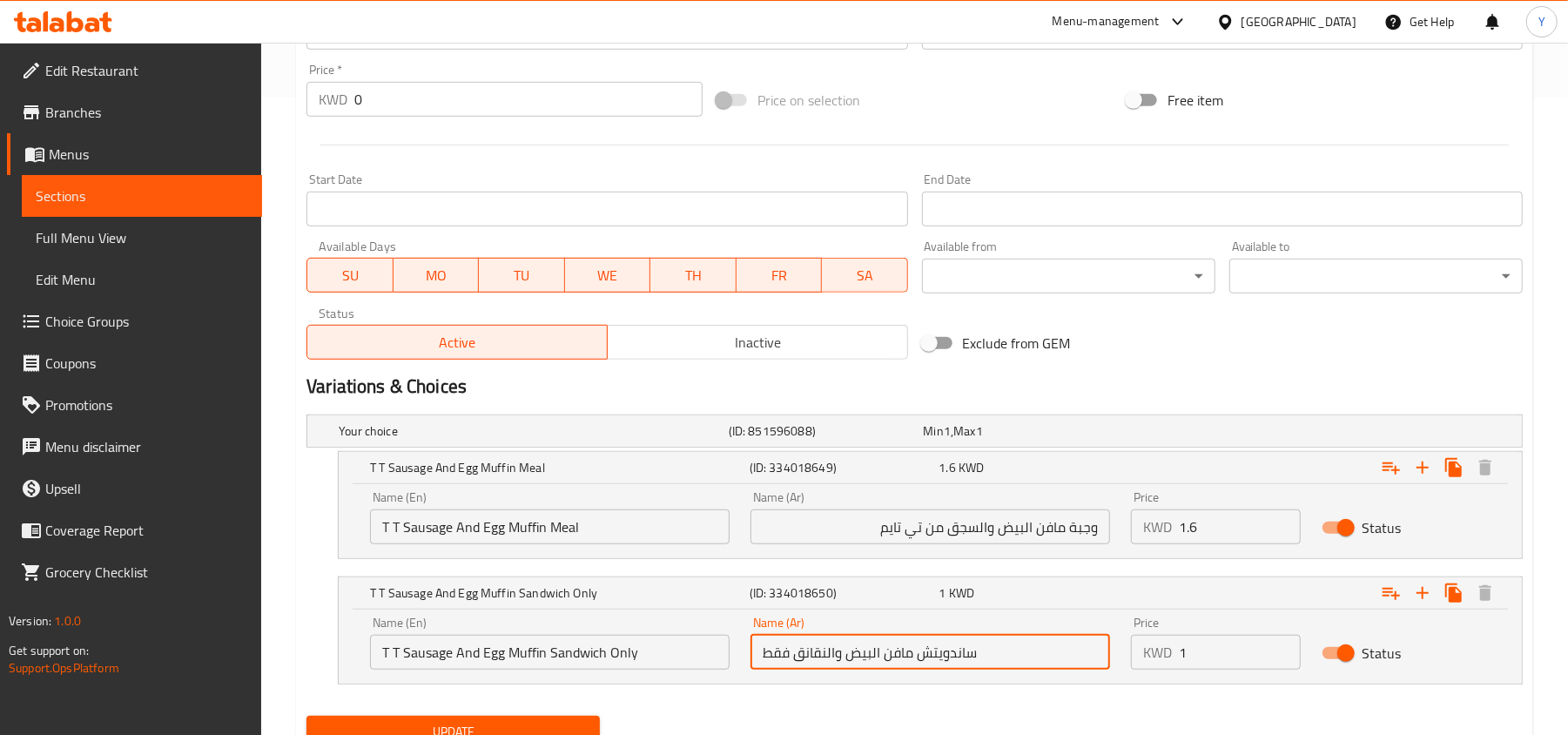
click at [802, 653] on input "ساندويتش مافن البيض والنقانق فقط" at bounding box center [930, 652] width 360 height 34
paste input "سج"
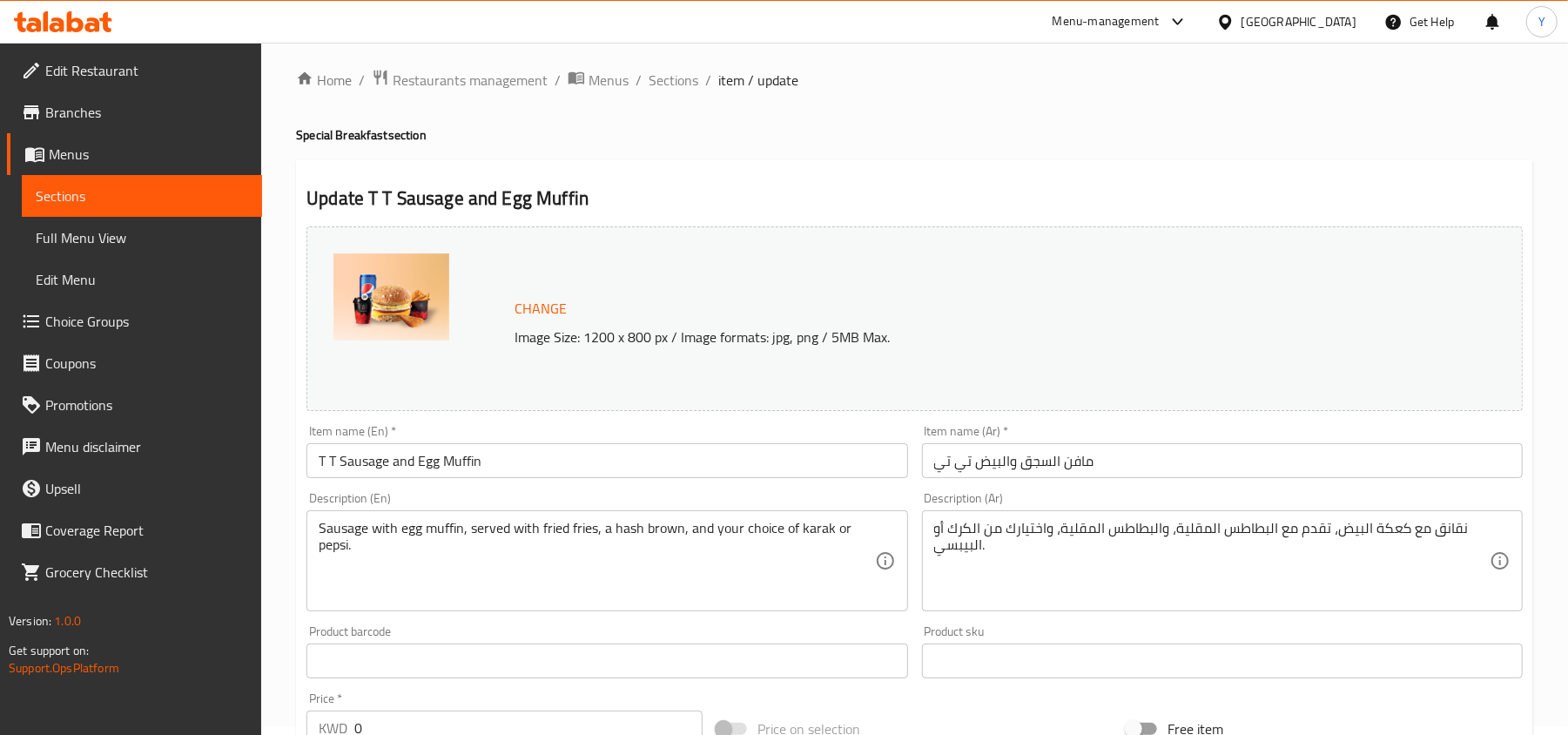
scroll to position [0, 0]
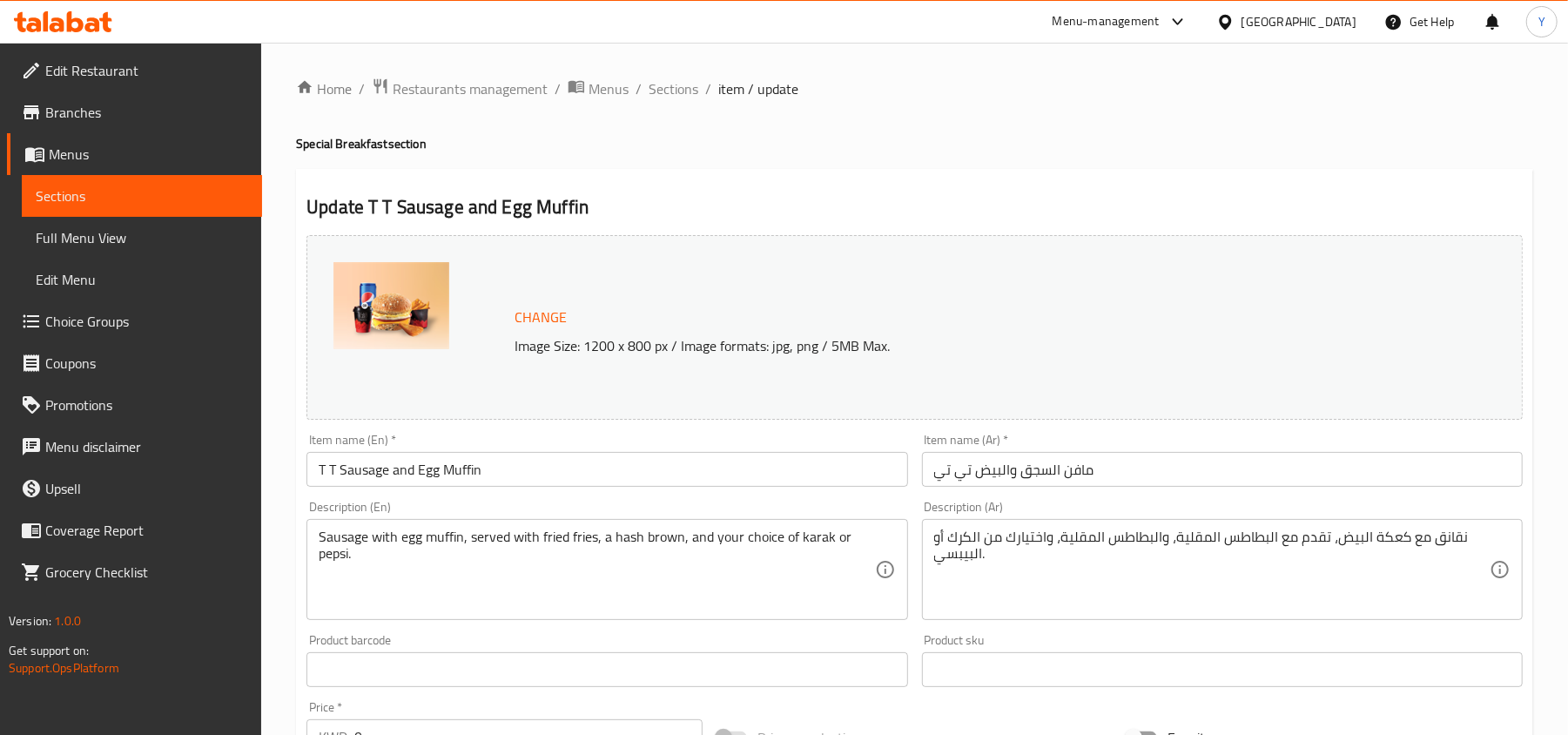
type input "ساندويتش مافن البيض والسجق فقط"
click at [472, 465] on input "T T Sausage and Egg Muffin" at bounding box center [607, 469] width 601 height 34
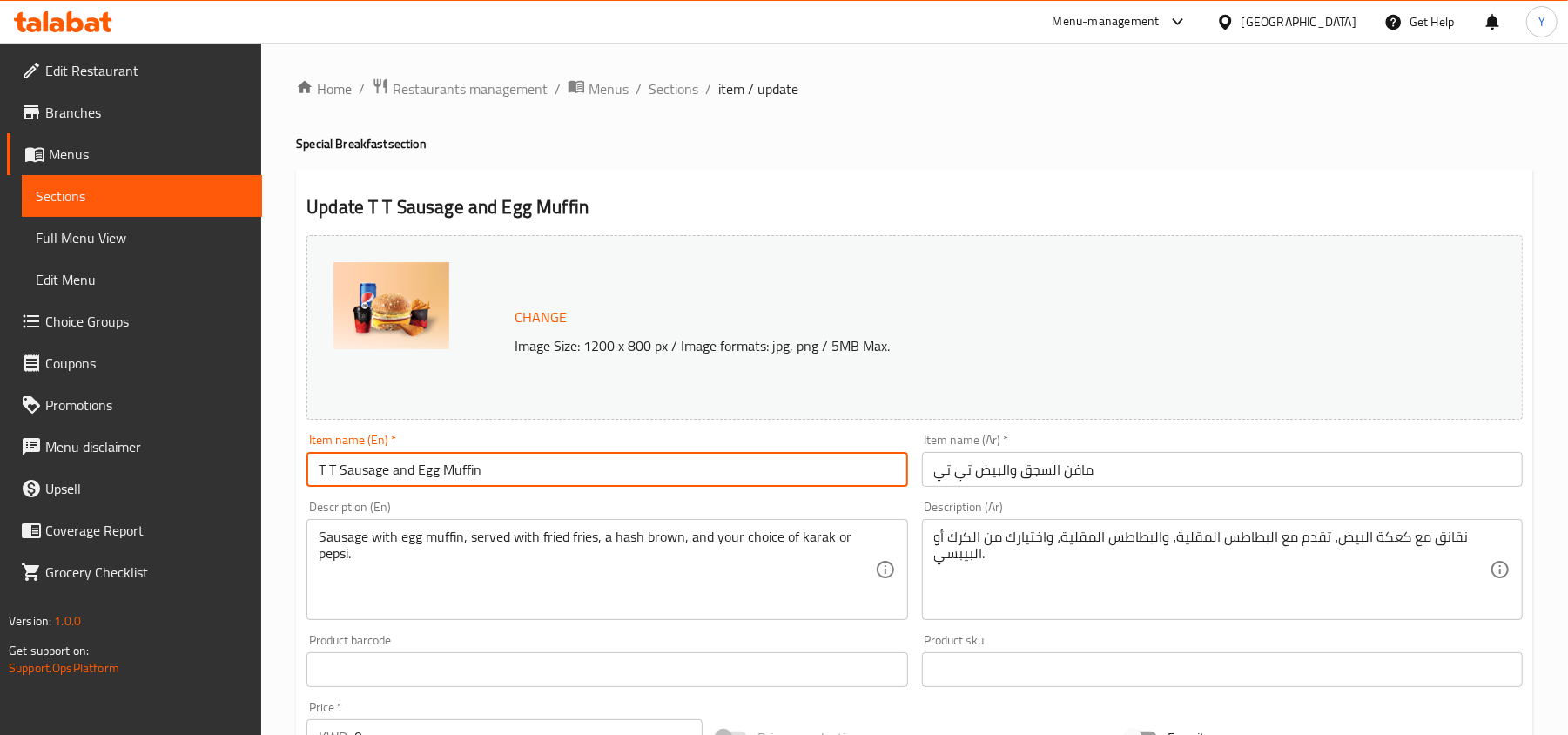
click at [472, 465] on input "T T Sausage and Egg Muffin" at bounding box center [607, 469] width 601 height 34
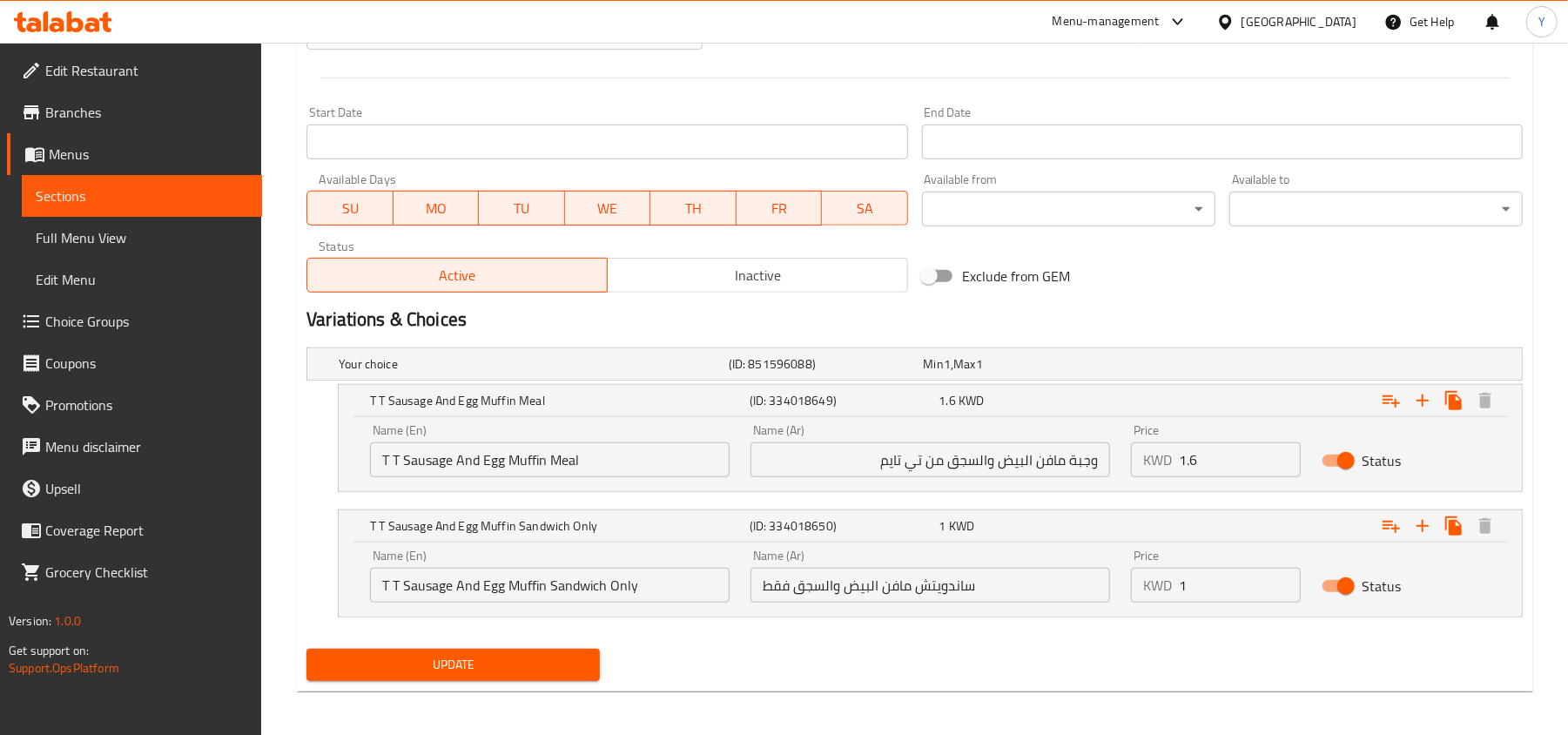
scroll to position [711, 0]
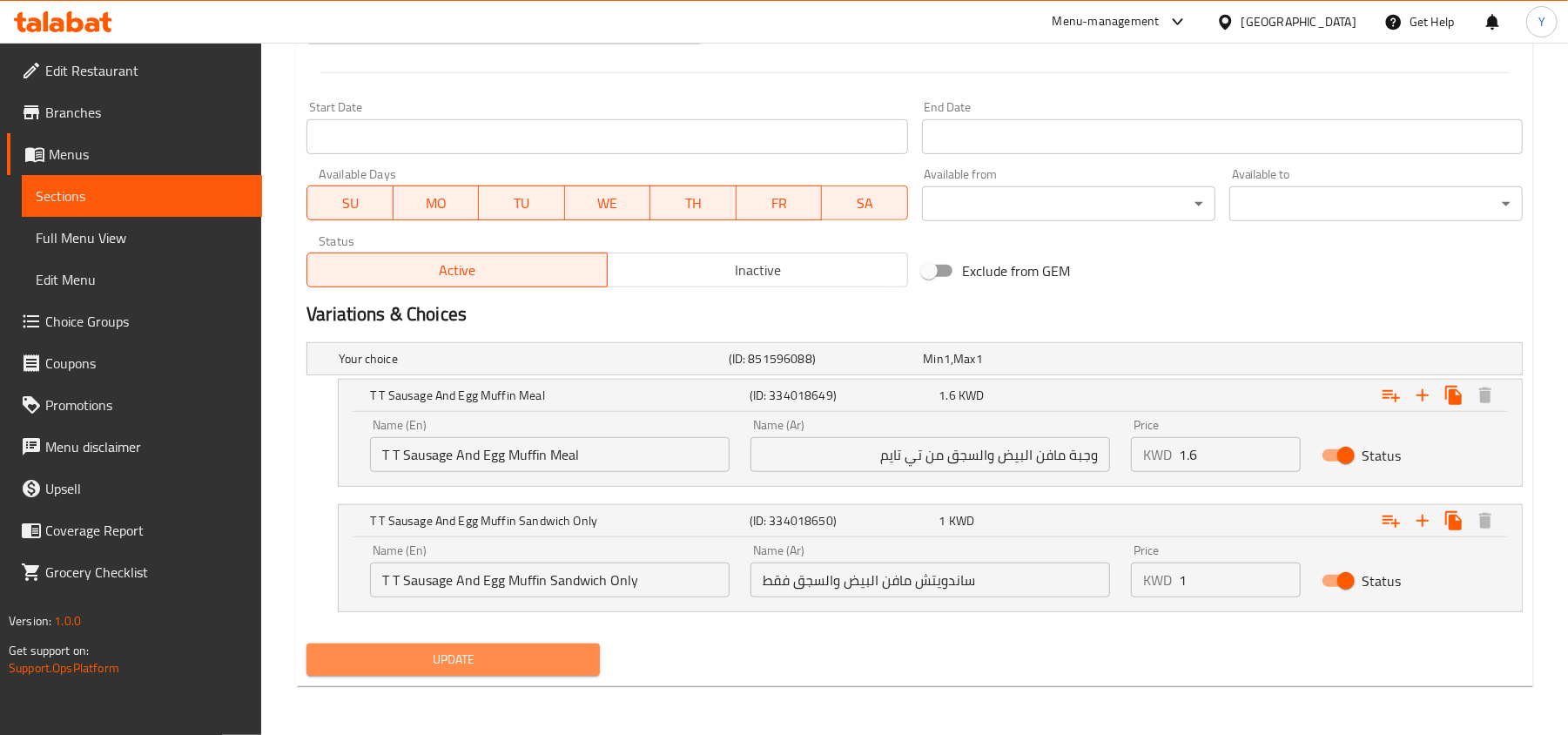
click at [428, 655] on span "Update" at bounding box center [453, 659] width 265 height 22
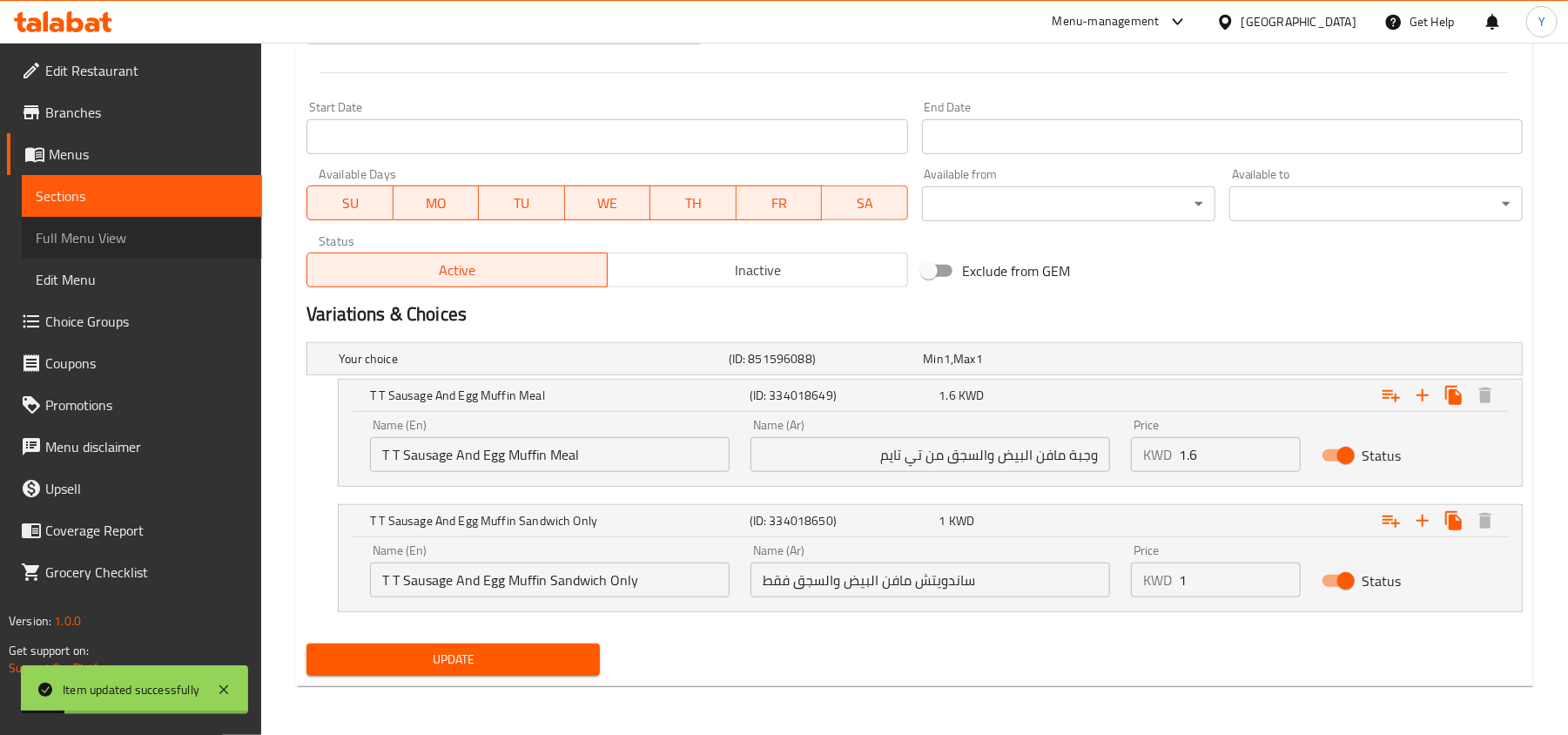
click at [168, 242] on span "Full Menu View" at bounding box center [142, 237] width 213 height 21
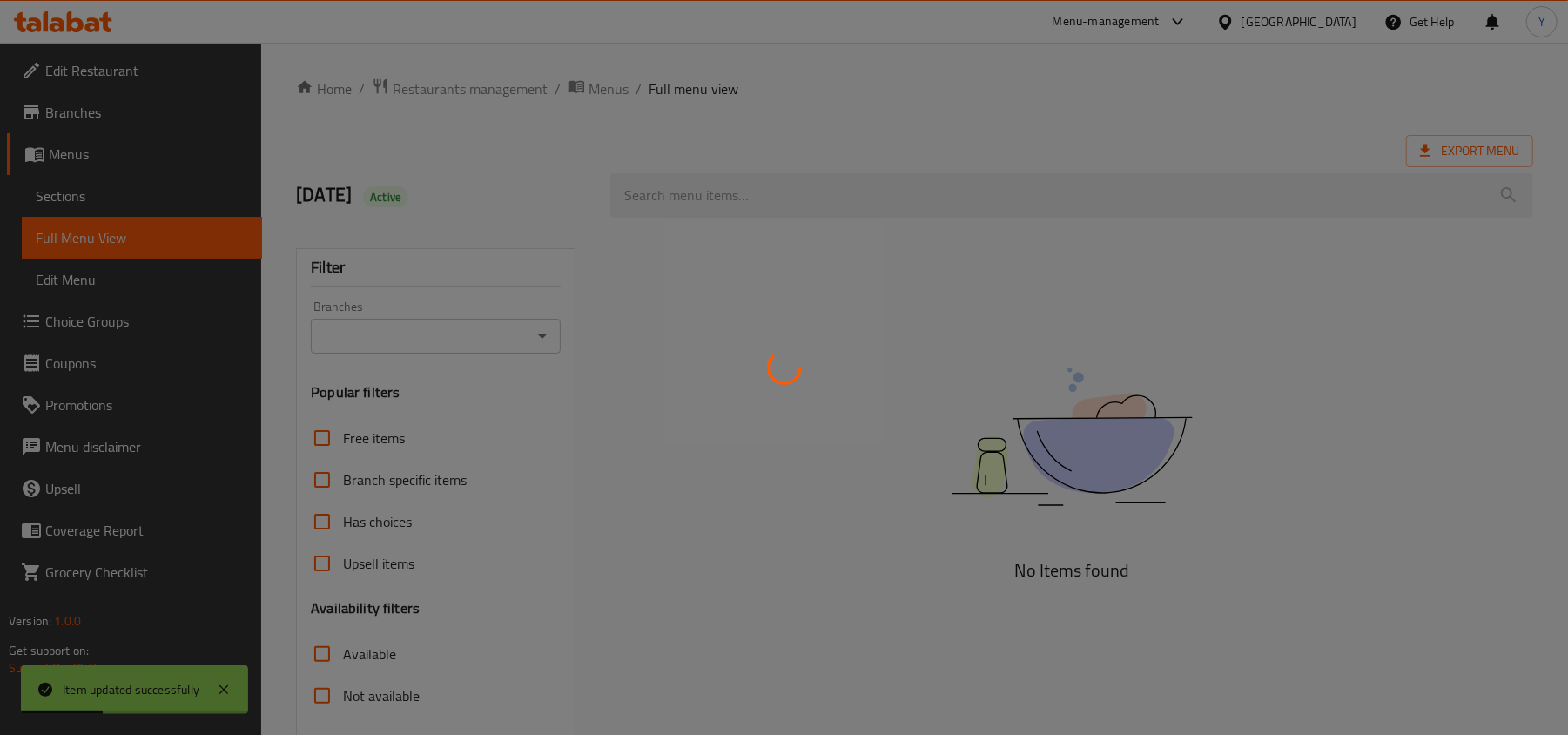
click at [787, 195] on div at bounding box center [784, 368] width 1568 height 735
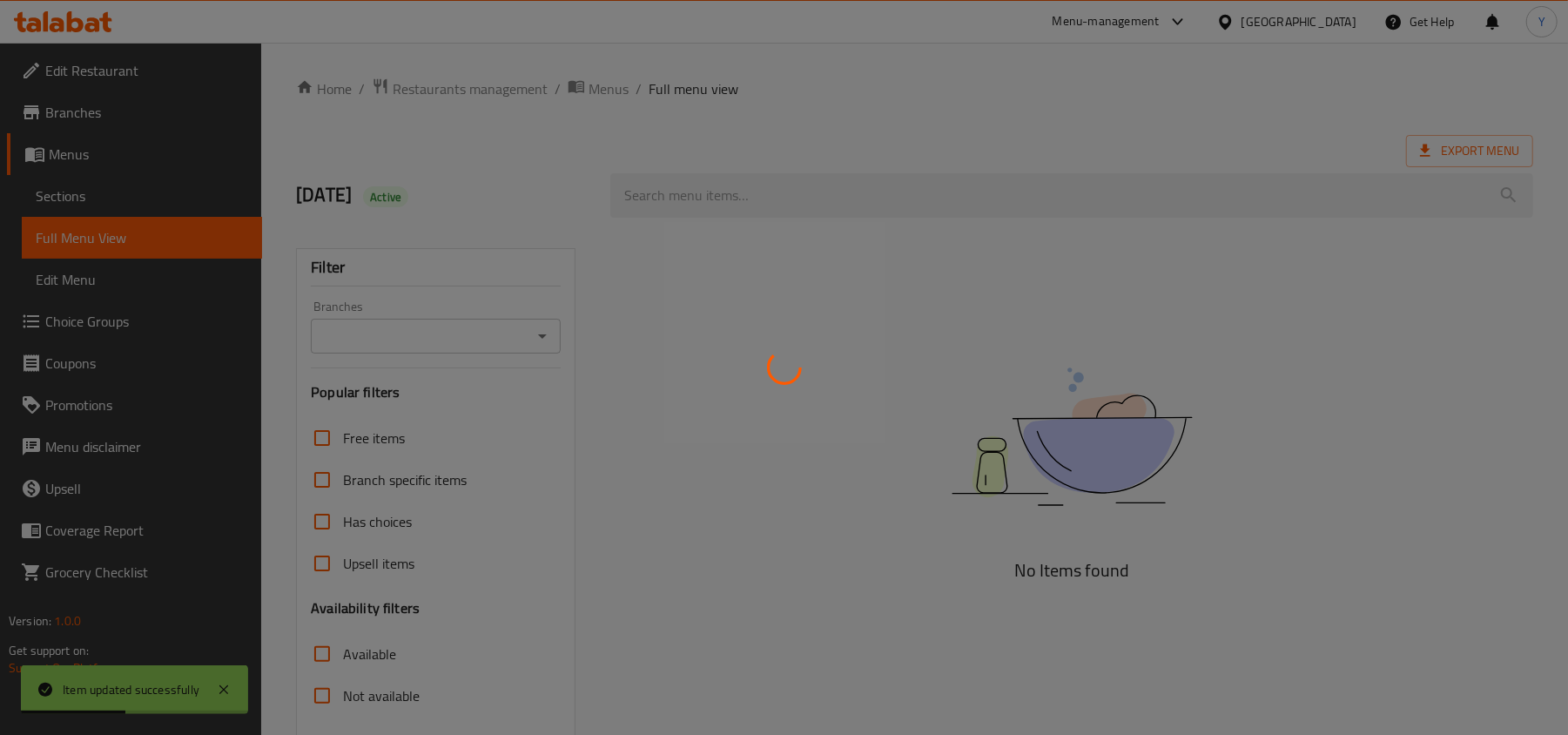
click at [787, 195] on div at bounding box center [784, 368] width 1568 height 735
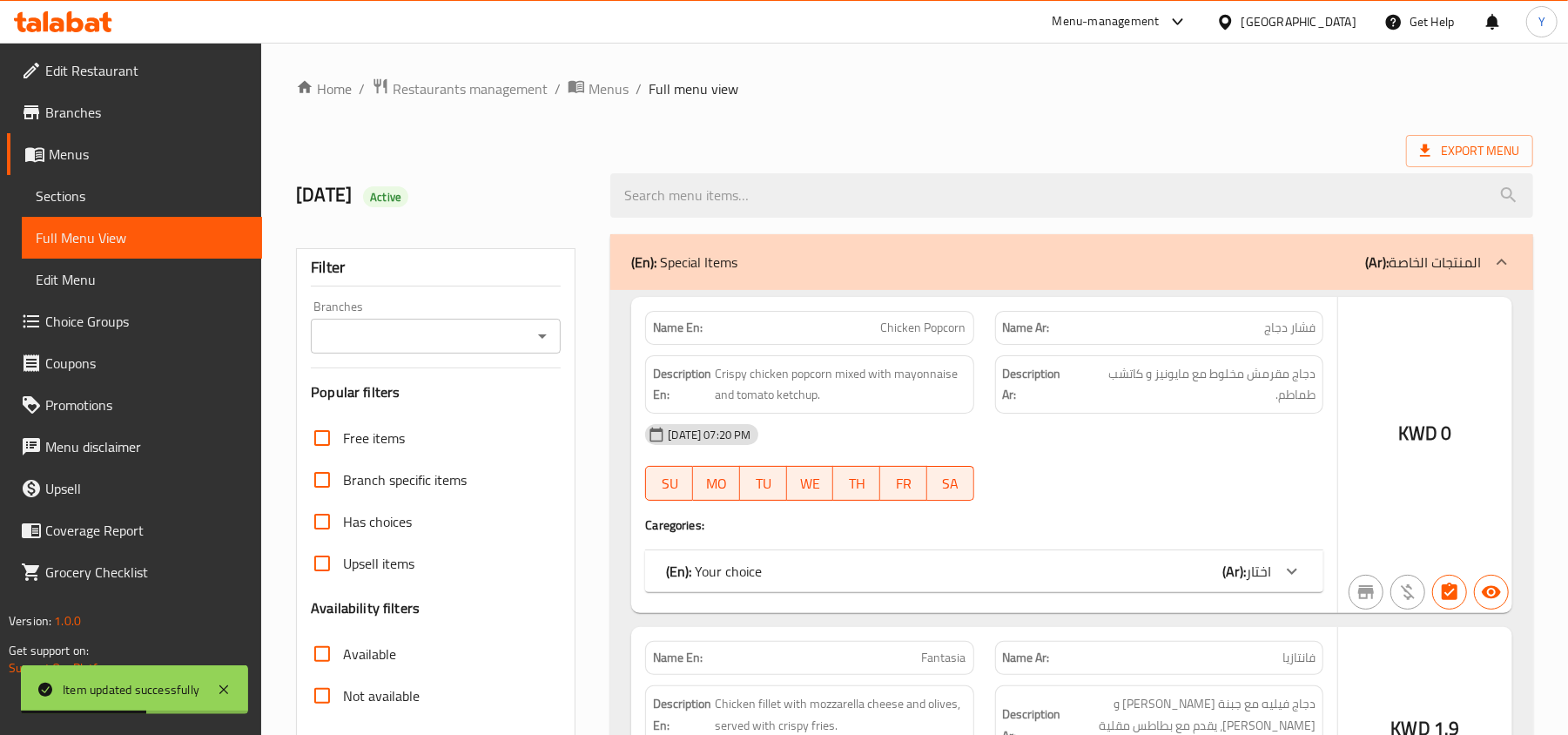
click at [773, 196] on div at bounding box center [784, 368] width 1568 height 735
click at [778, 188] on div at bounding box center [784, 368] width 1568 height 735
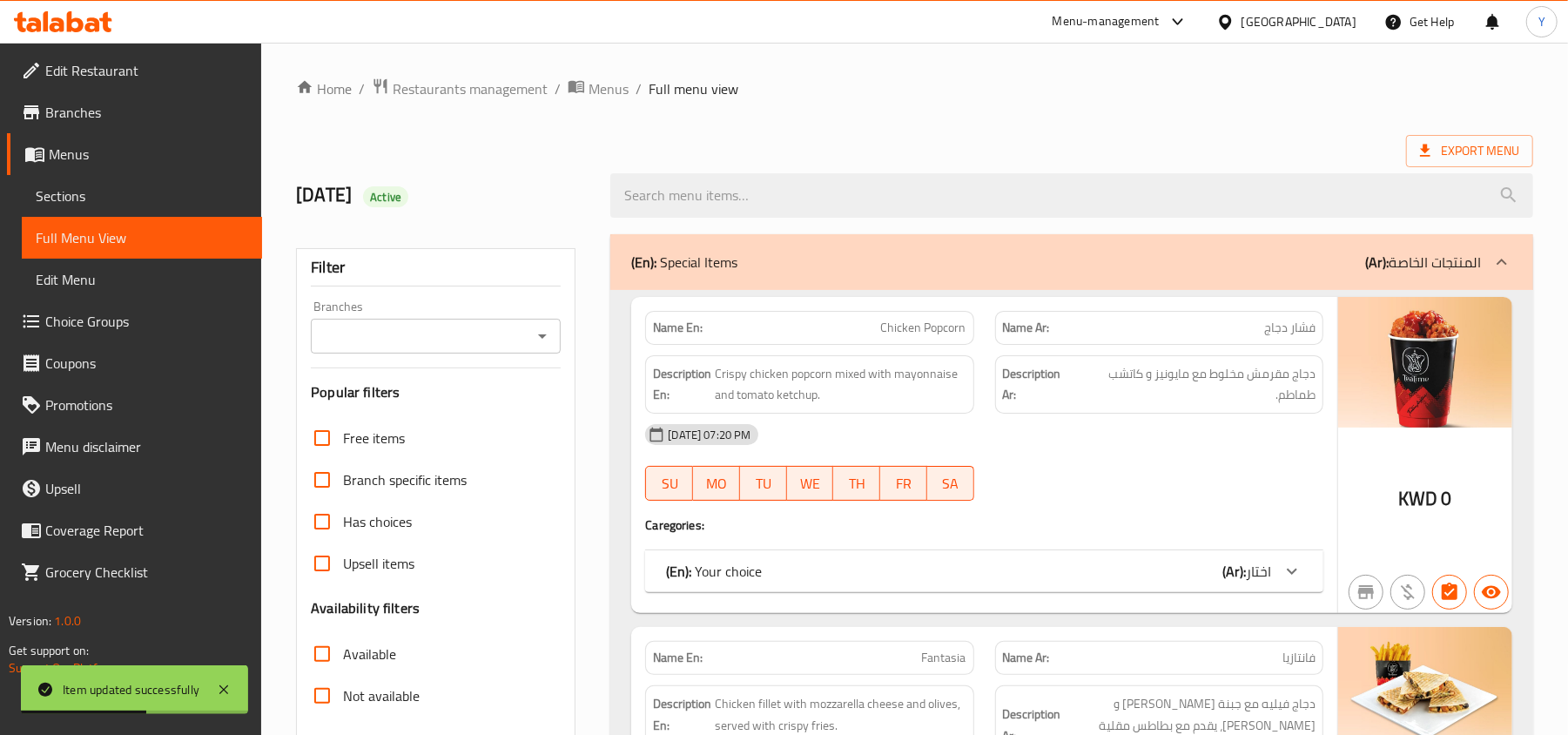
click at [778, 188] on div at bounding box center [784, 368] width 1568 height 735
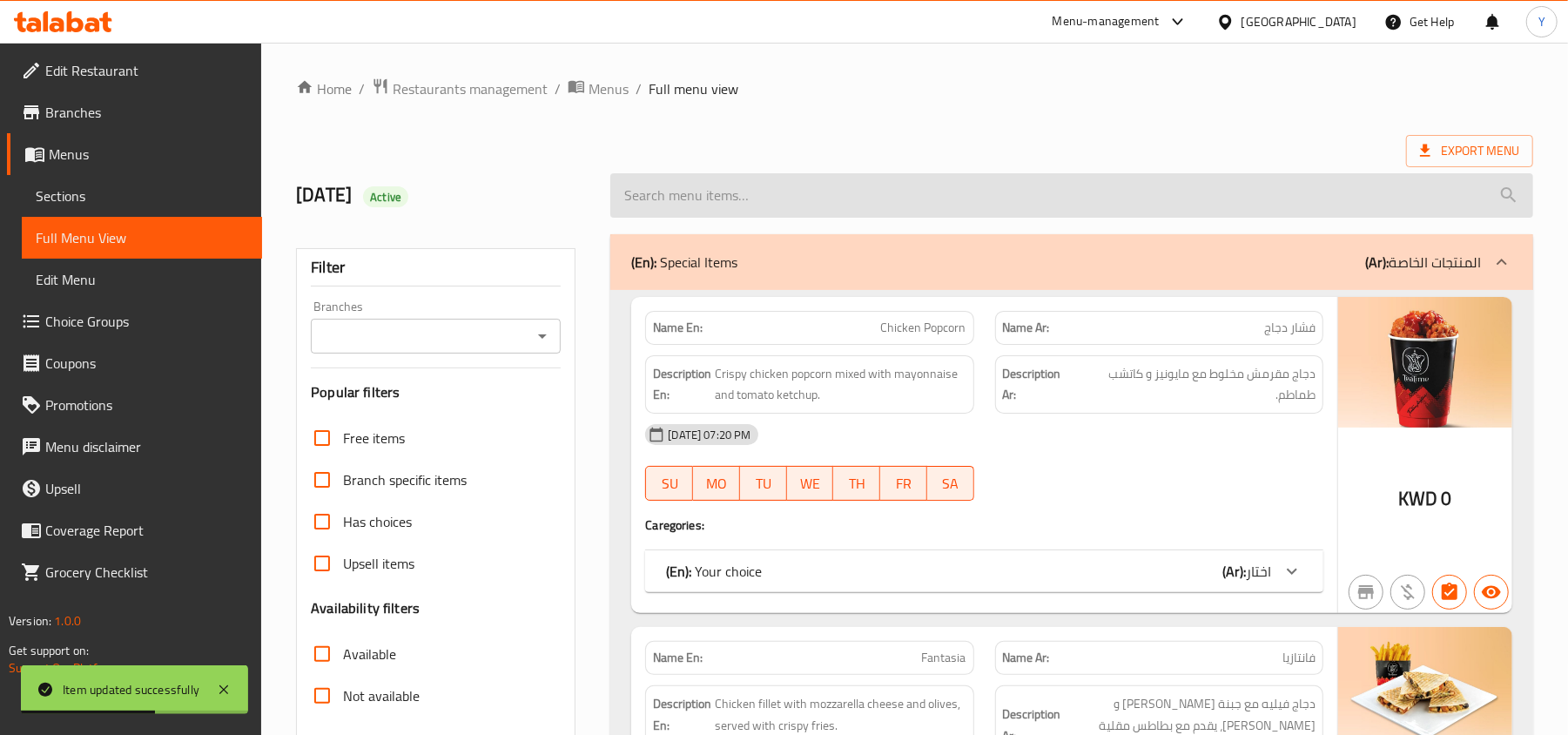
click at [787, 197] on input "search" at bounding box center [1072, 195] width 923 height 44
paste input "T T Sausage and Egg Muffin"
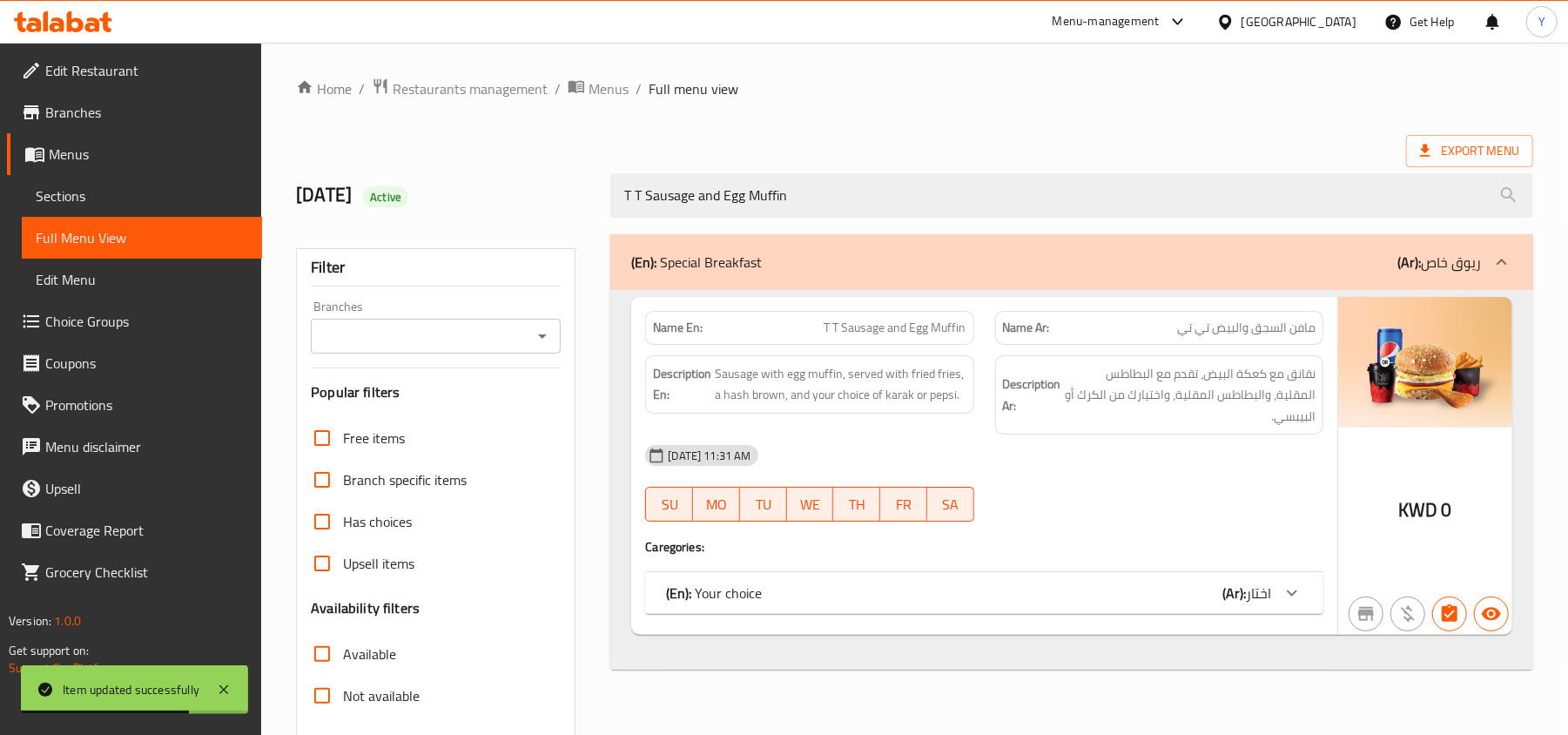
type input "T T Sausage and Egg Muffin"
click at [1265, 602] on span "اختار" at bounding box center [1258, 592] width 25 height 26
